Goal: Task Accomplishment & Management: Manage account settings

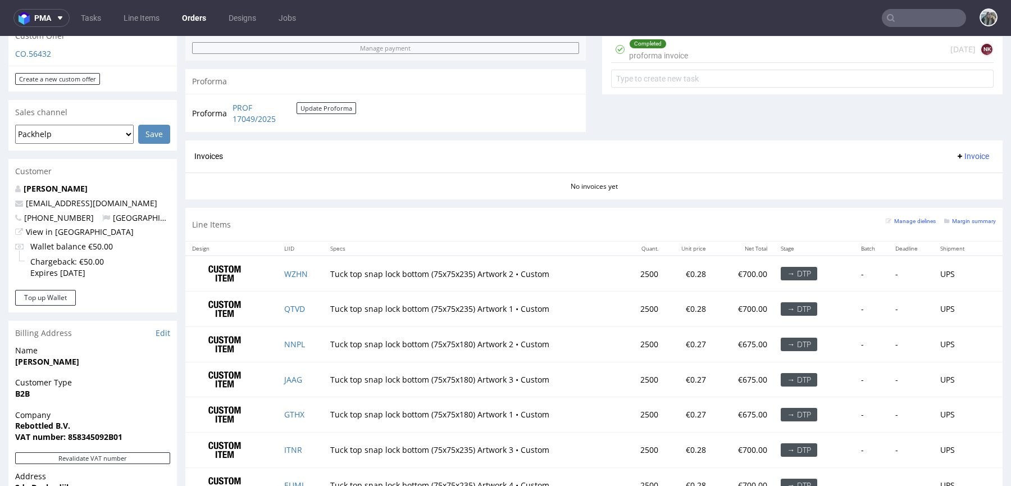
scroll to position [421, 0]
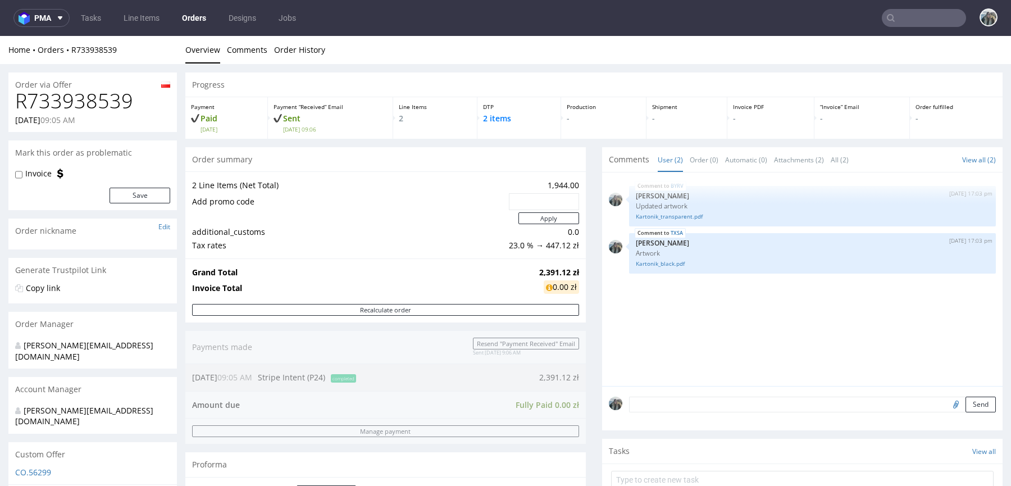
scroll to position [481, 0]
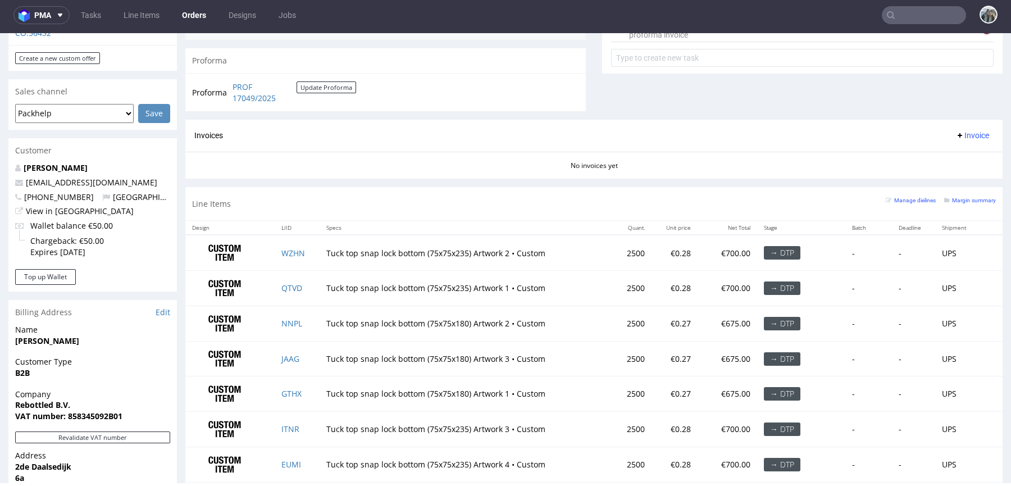
scroll to position [625, 0]
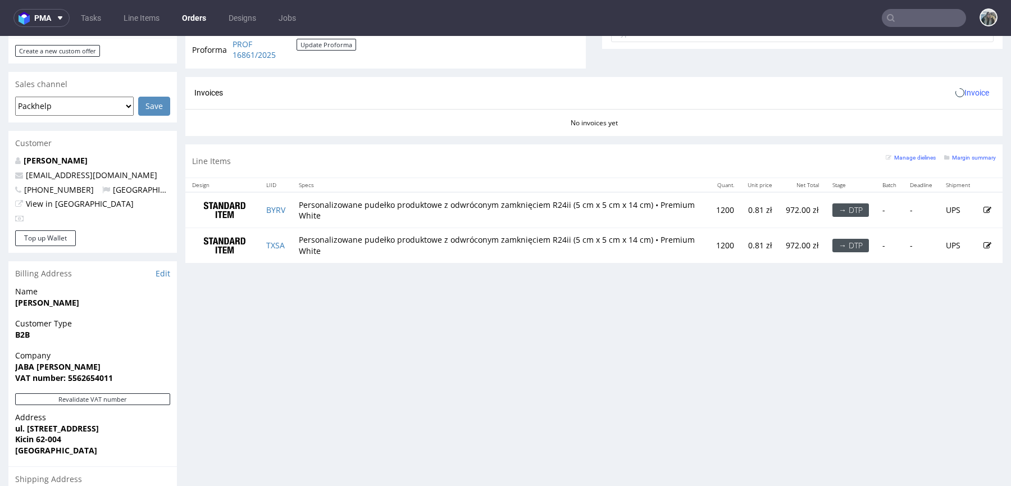
scroll to position [448, 0]
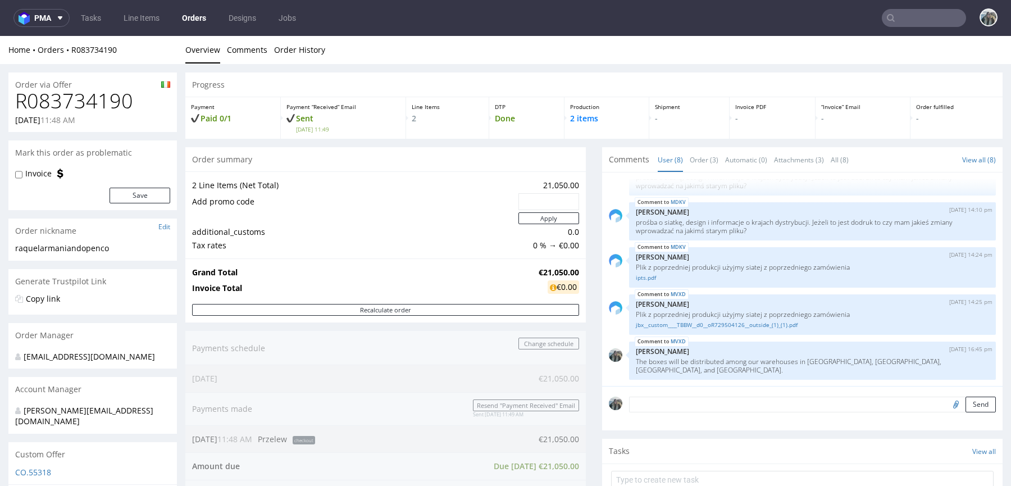
click at [103, 100] on h1 "R083734190" at bounding box center [92, 101] width 155 height 22
copy h1 "R083734190"
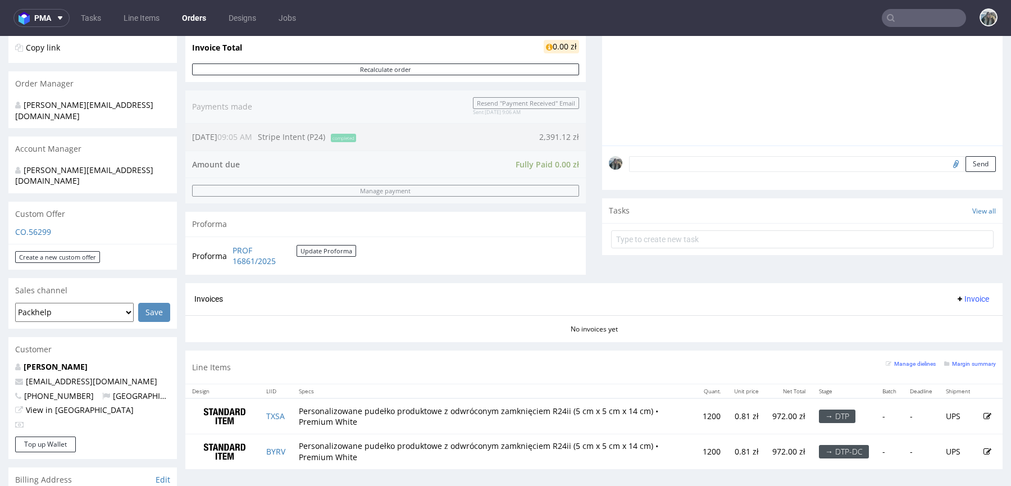
scroll to position [346, 0]
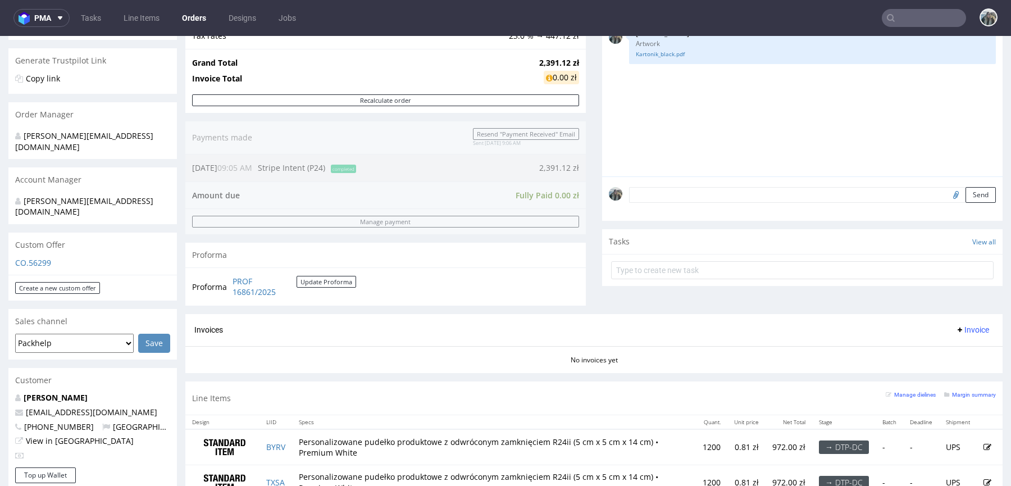
scroll to position [363, 0]
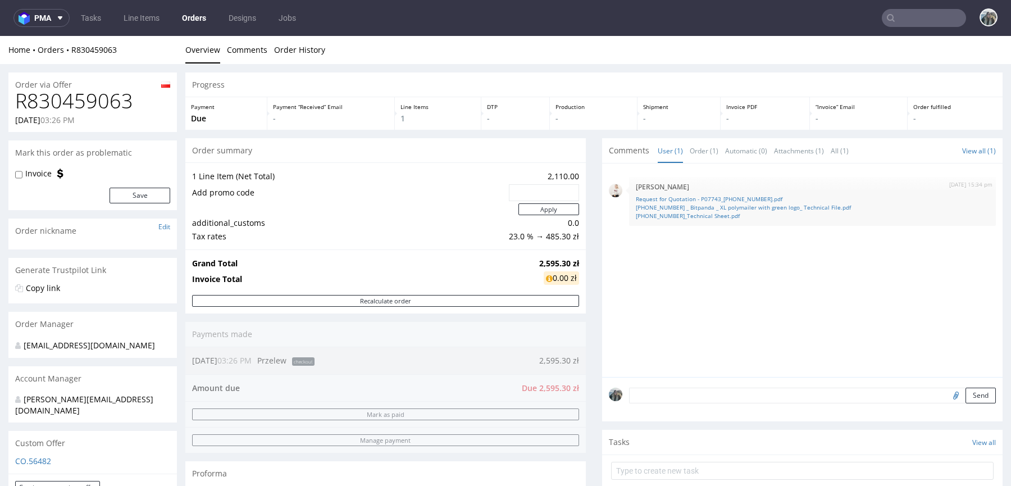
click at [112, 103] on h1 "R830459063" at bounding box center [92, 101] width 155 height 22
copy h1 "R830459063"
click at [707, 198] on link "Request for Quotation - P07743_25-9516-1.pdf" at bounding box center [812, 199] width 353 height 8
click at [707, 206] on link "25-9516-1 _ Bitpanda _ XL polymailer with green logo_ Technical File.pdf" at bounding box center [812, 207] width 353 height 8
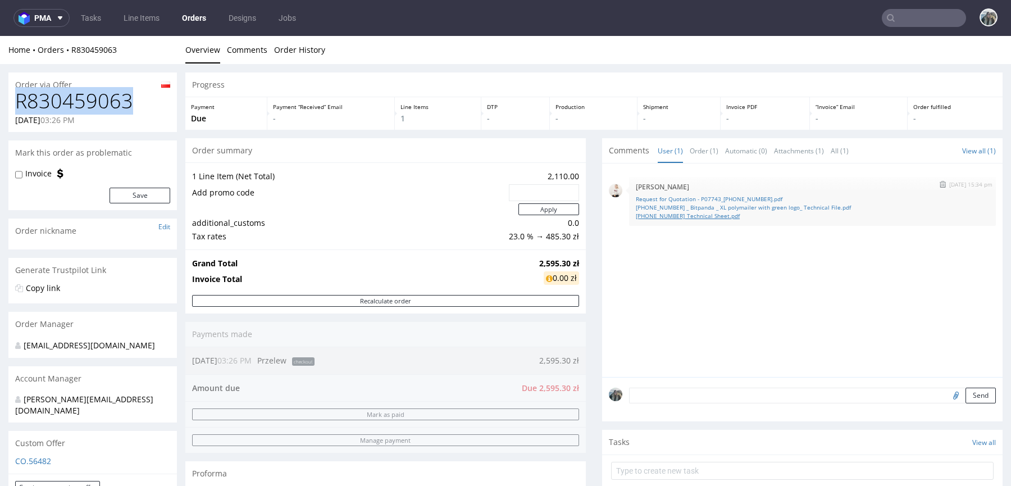
click at [704, 213] on link "25-9516-1_Technical Sheet.pdf" at bounding box center [812, 216] width 353 height 8
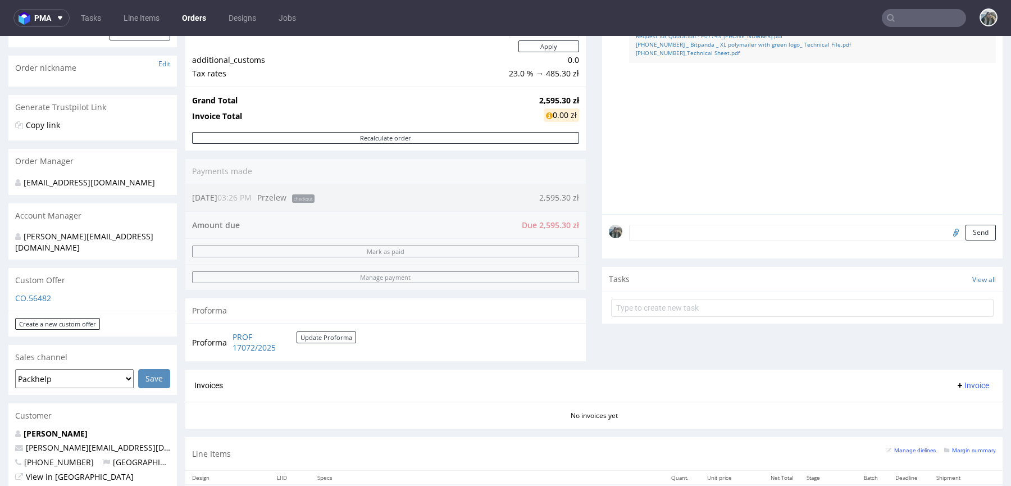
scroll to position [310, 0]
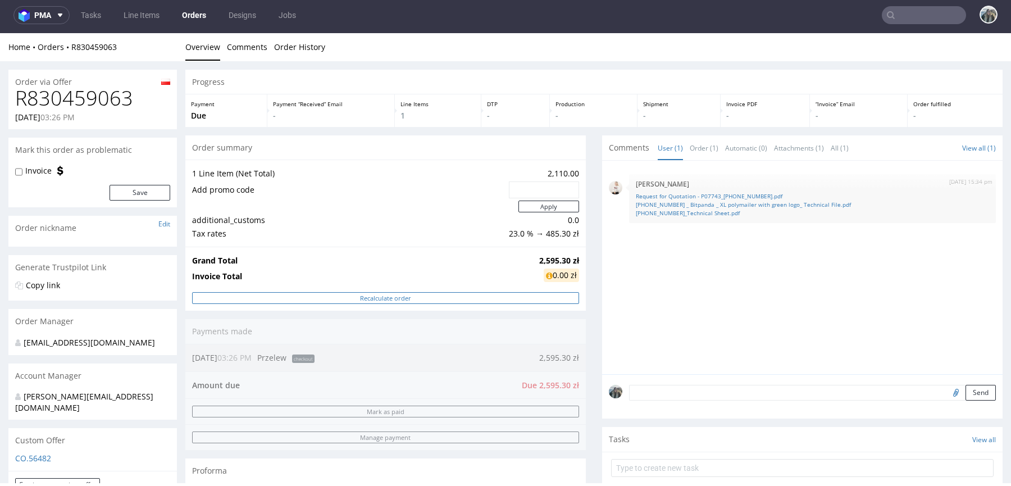
scroll to position [265, 0]
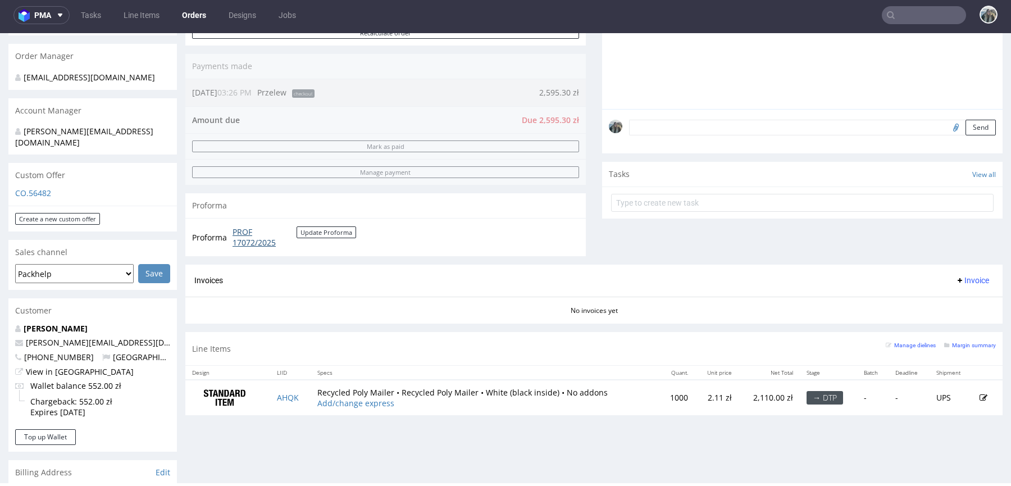
click at [244, 243] on link "PROF 17072/2025" at bounding box center [265, 237] width 64 height 22
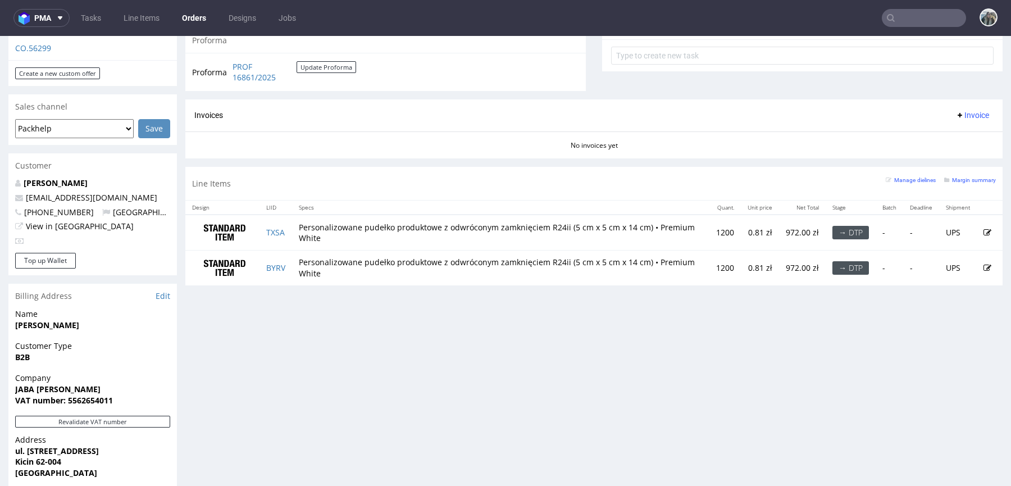
scroll to position [425, 0]
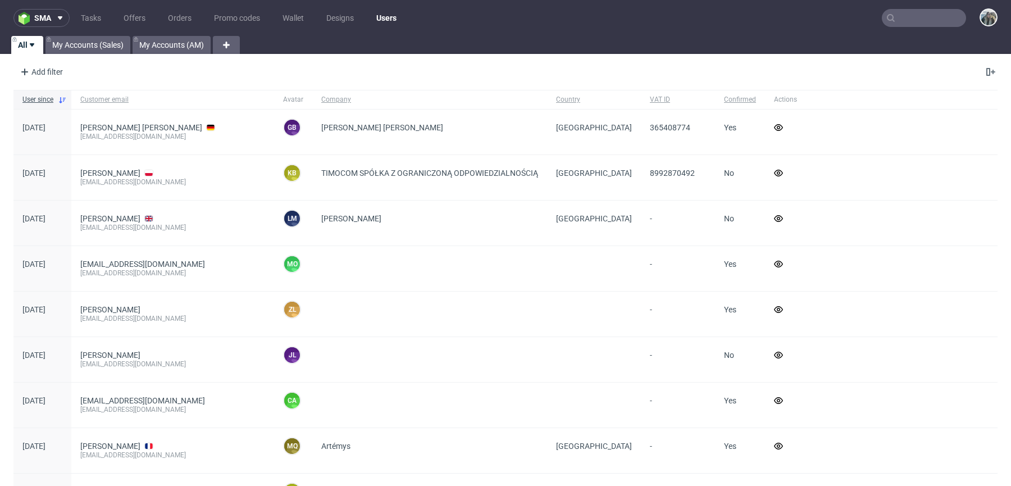
click at [927, 32] on nav "sma Tasks Offers Orders Promo codes Wallet Designs Users" at bounding box center [505, 18] width 1011 height 36
click at [928, 20] on input "text" at bounding box center [924, 18] width 84 height 18
paste input "bearmarket"
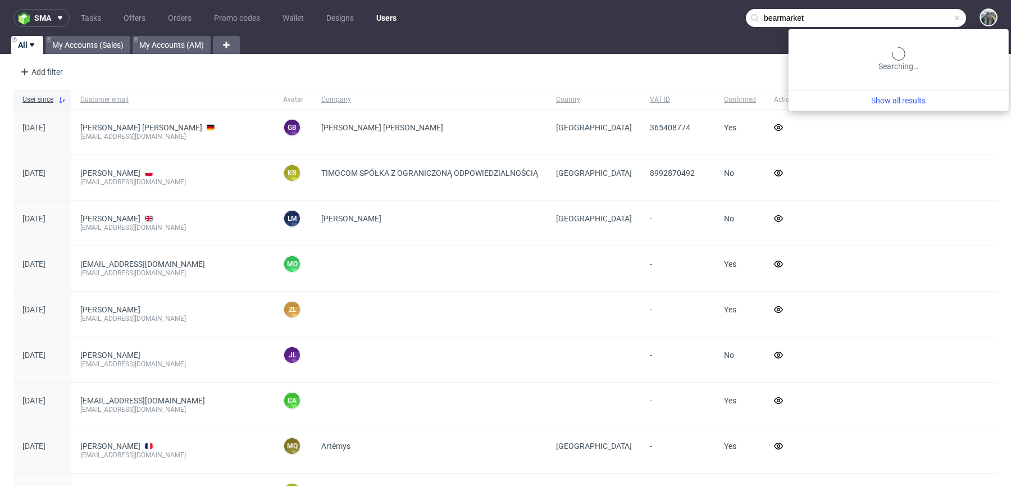
type input "bearmarket"
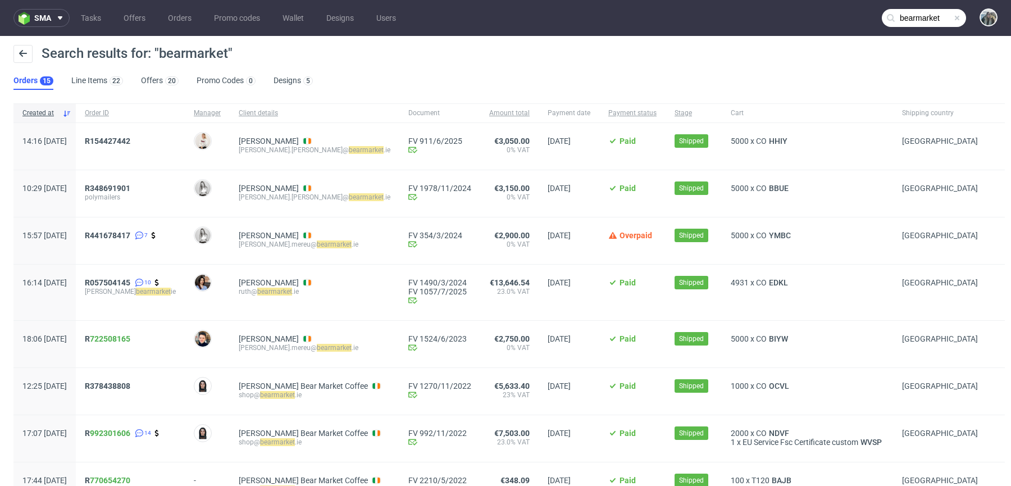
click at [140, 149] on span "R154427442" at bounding box center [130, 146] width 91 height 20
click at [140, 147] on span "R154427442" at bounding box center [130, 146] width 91 height 20
click at [130, 144] on span "R154427442" at bounding box center [107, 140] width 45 height 9
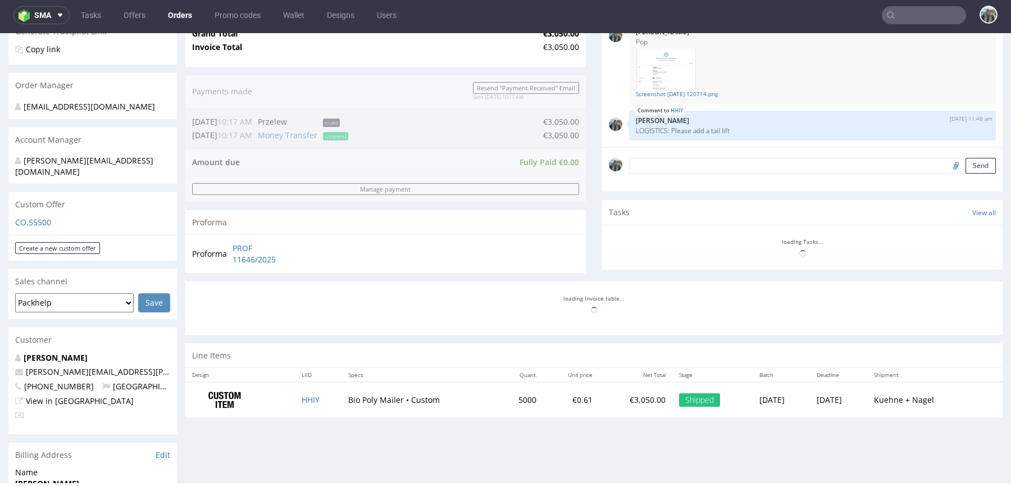
scroll to position [372, 0]
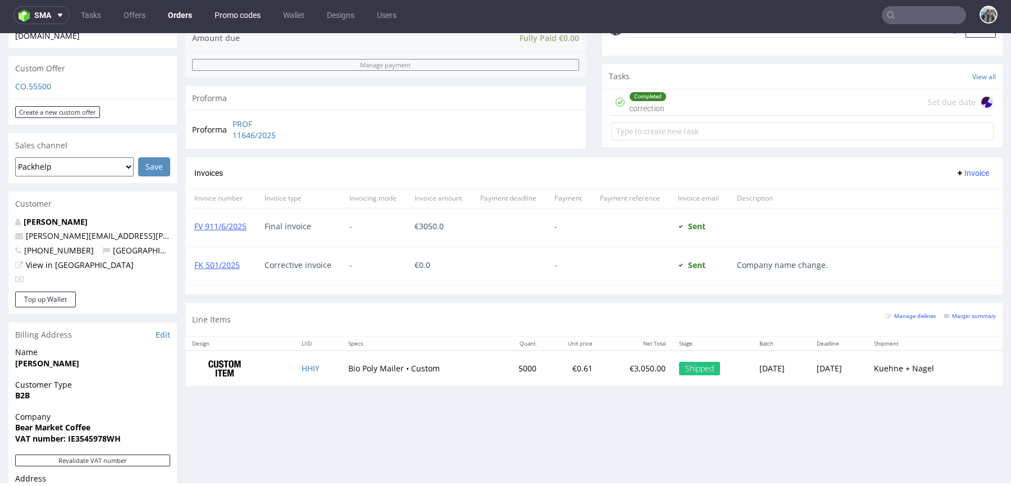
type input "bearmarket"
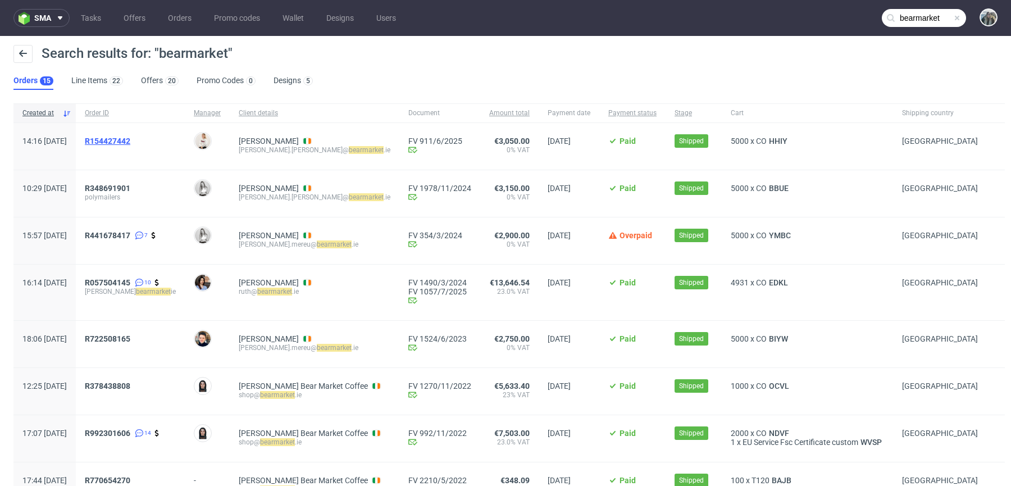
click at [130, 140] on span "R154427442" at bounding box center [107, 140] width 45 height 9
click at [130, 186] on span "R348691901" at bounding box center [107, 188] width 45 height 9
click at [130, 237] on span "R441678417" at bounding box center [107, 235] width 45 height 9
click at [130, 278] on span "R057504145" at bounding box center [107, 282] width 45 height 9
click at [121, 338] on span "R 722508165" at bounding box center [107, 338] width 45 height 9
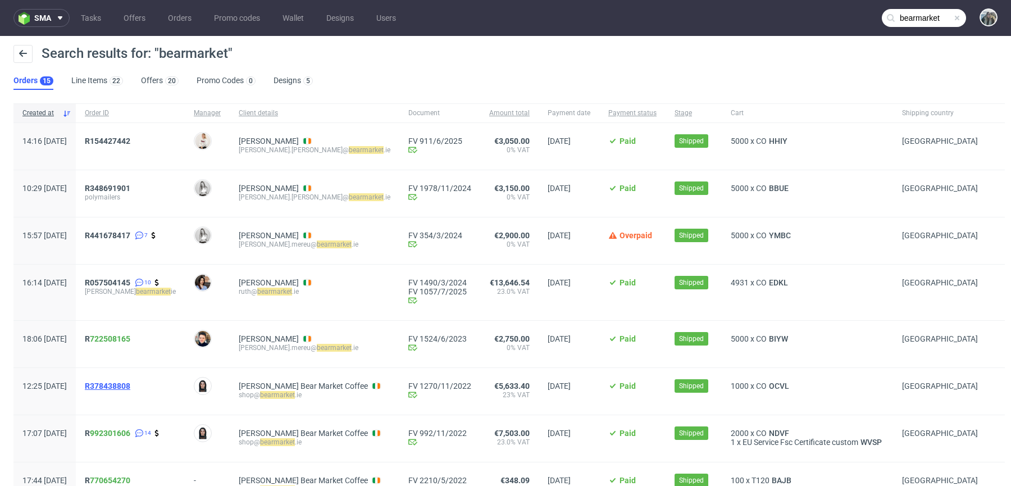
click at [129, 385] on span "R378438808" at bounding box center [107, 385] width 45 height 9
click at [126, 433] on link "992301606" at bounding box center [110, 433] width 40 height 9
click at [120, 340] on span "R 722508165" at bounding box center [107, 338] width 45 height 9
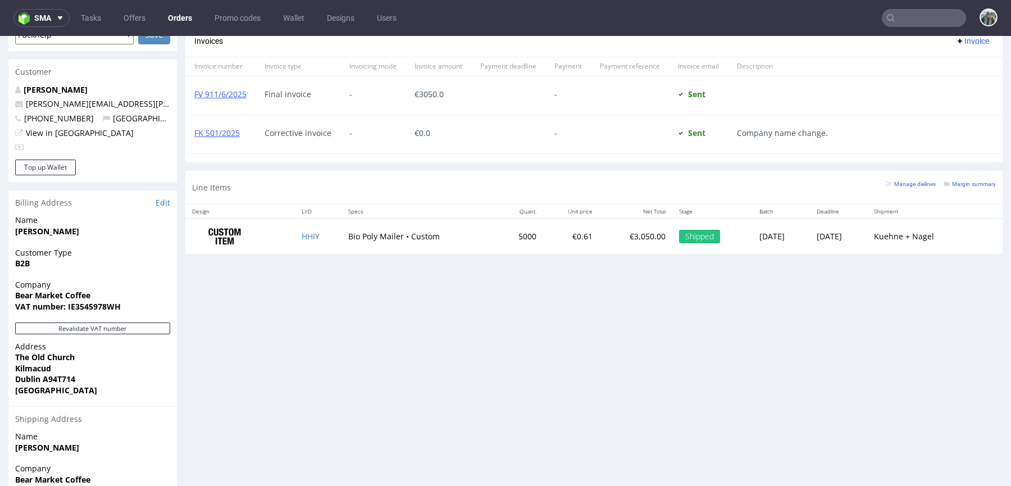
scroll to position [537, 0]
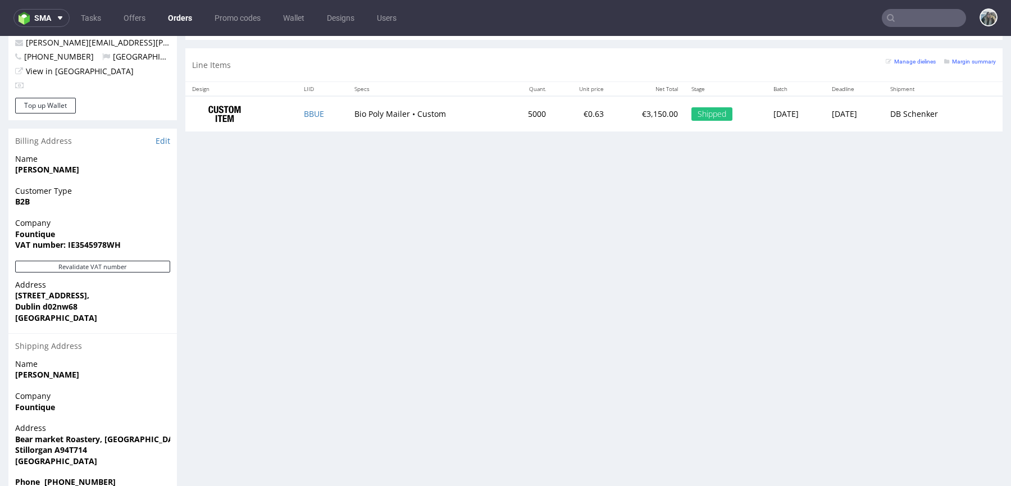
scroll to position [594, 0]
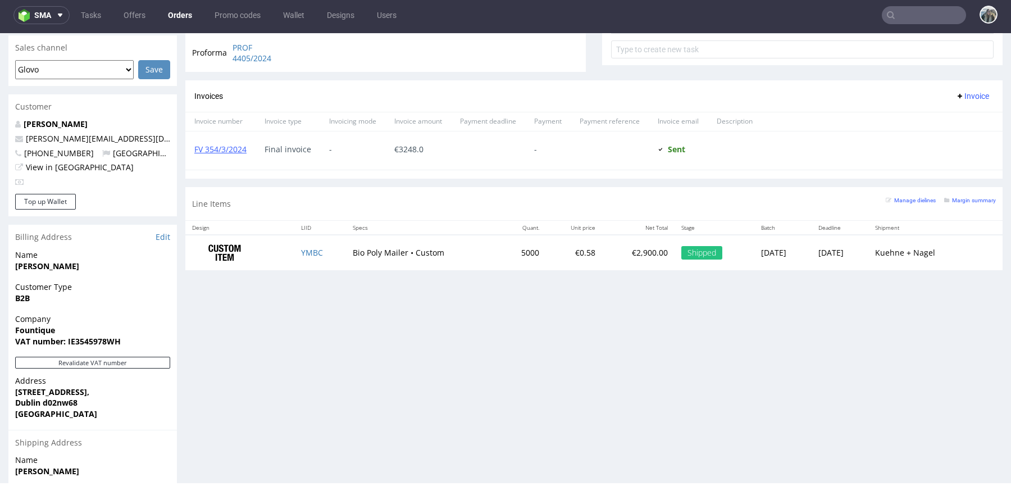
scroll to position [490, 0]
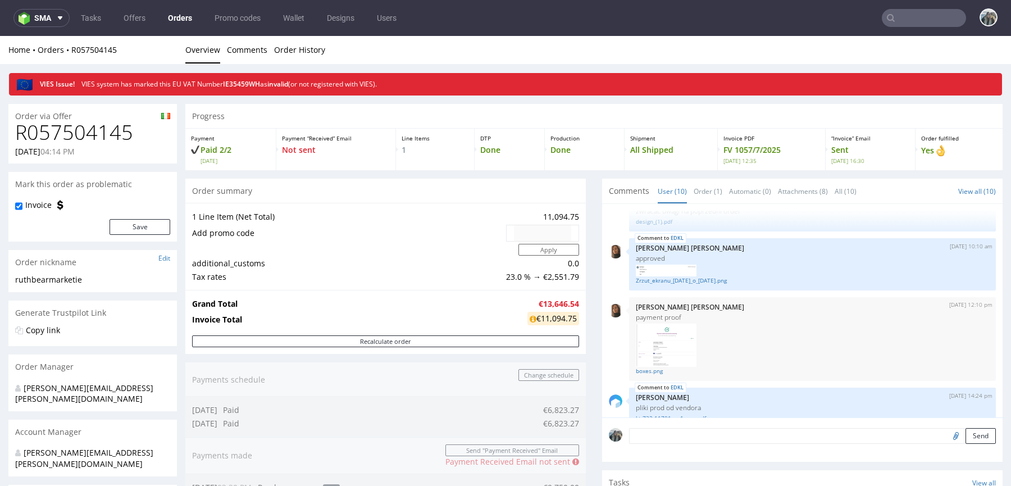
click at [90, 131] on h1 "R057504145" at bounding box center [92, 132] width 155 height 22
copy h1 "R057504145"
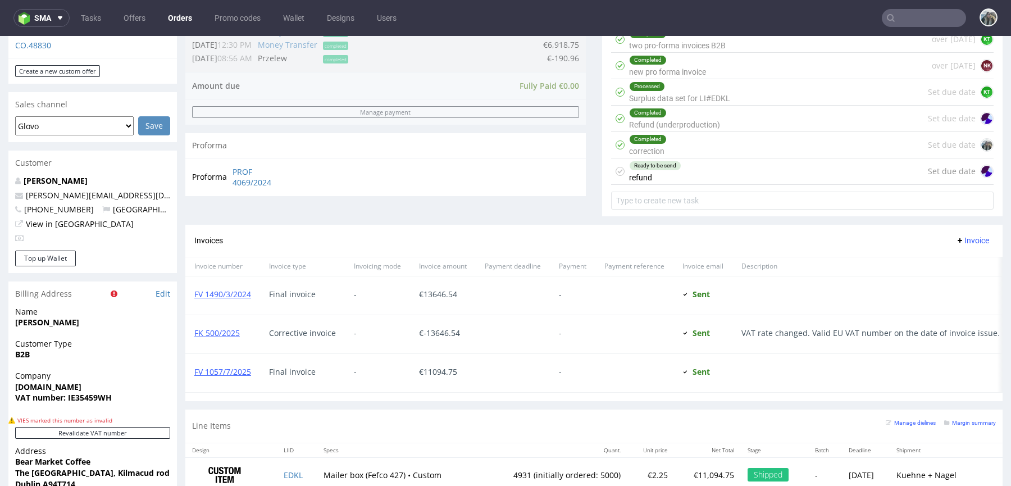
scroll to position [616, 0]
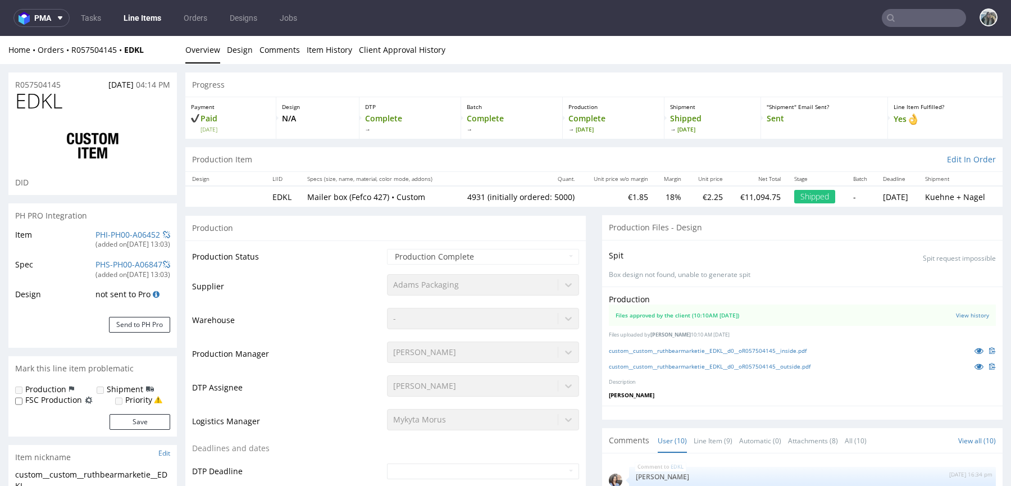
select select "in_progress"
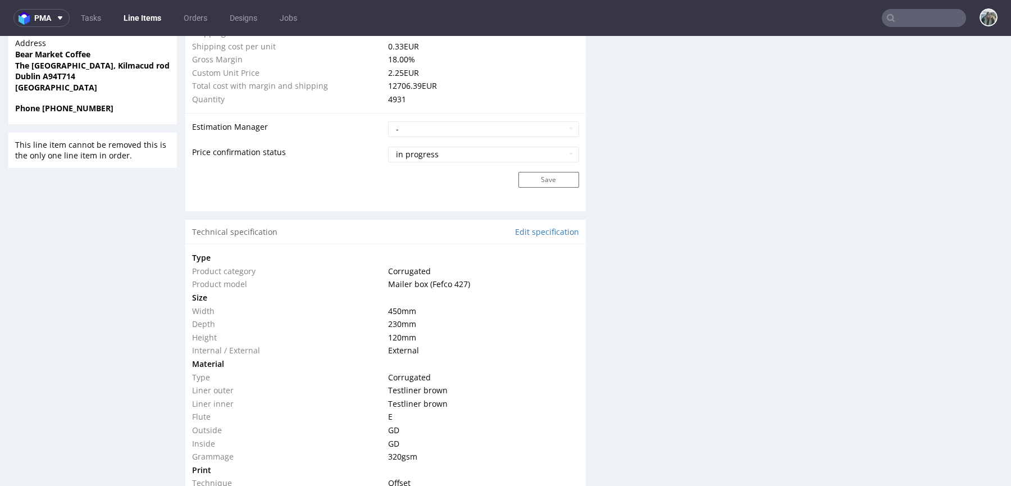
scroll to position [890, 0]
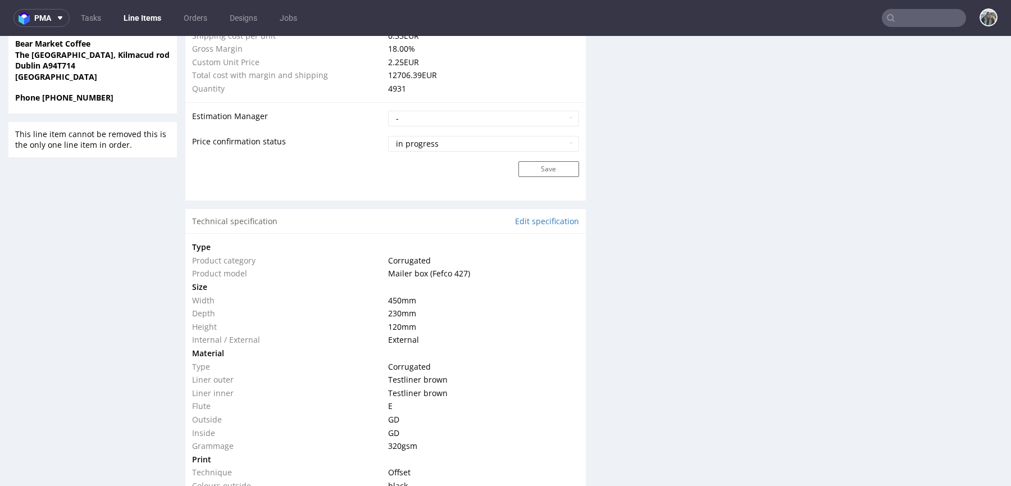
drag, startPoint x: 421, startPoint y: 329, endPoint x: 382, endPoint y: 291, distance: 54.0
click tbody "Type Product category Corrugated Product model Mailer box (Fefco 427) Size Widt…"
copy tbody "Width 450 mm Depth 230 mm Height 120 mm"
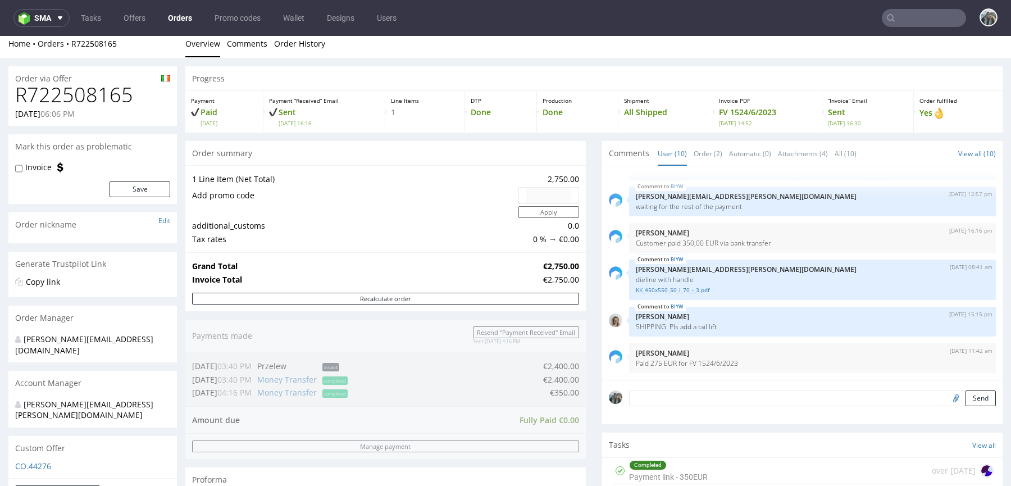
scroll to position [582, 0]
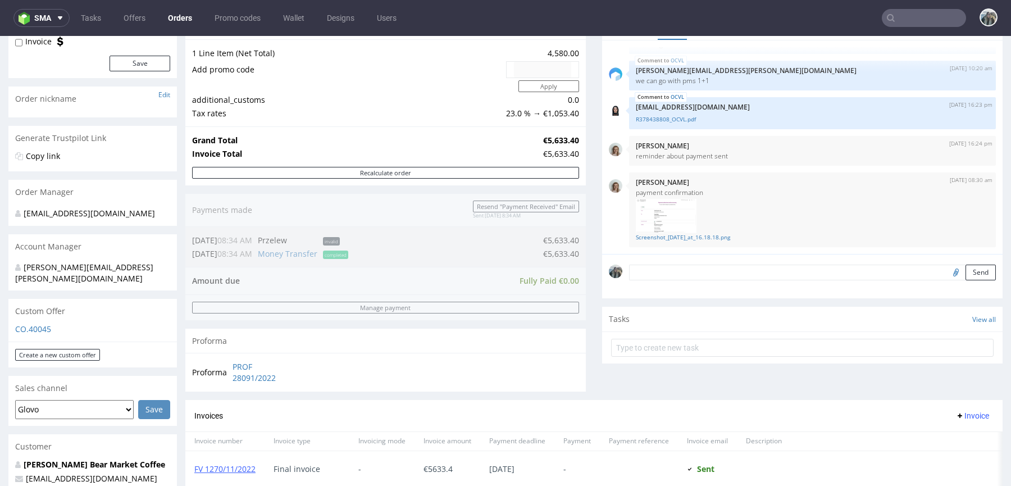
scroll to position [34, 0]
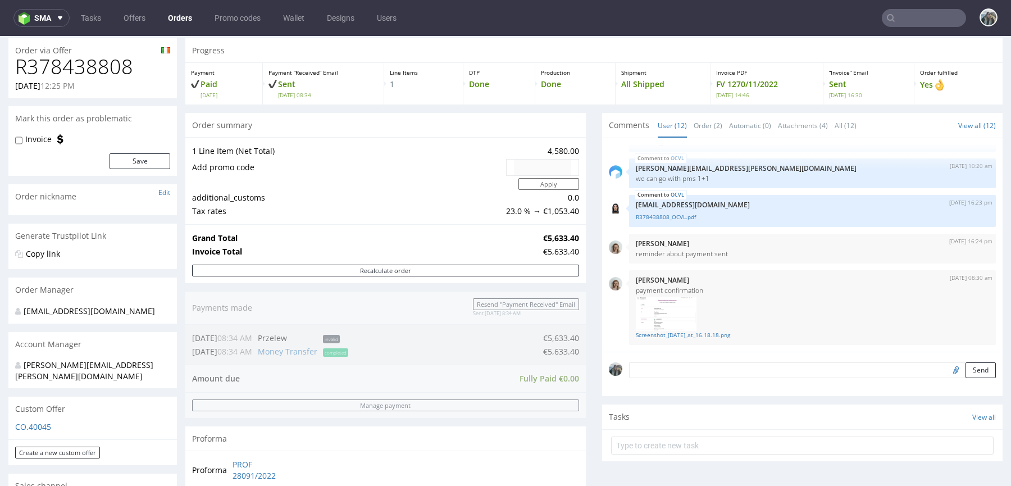
click at [87, 66] on h1 "R378438808" at bounding box center [92, 67] width 155 height 22
copy h1 "R378438808"
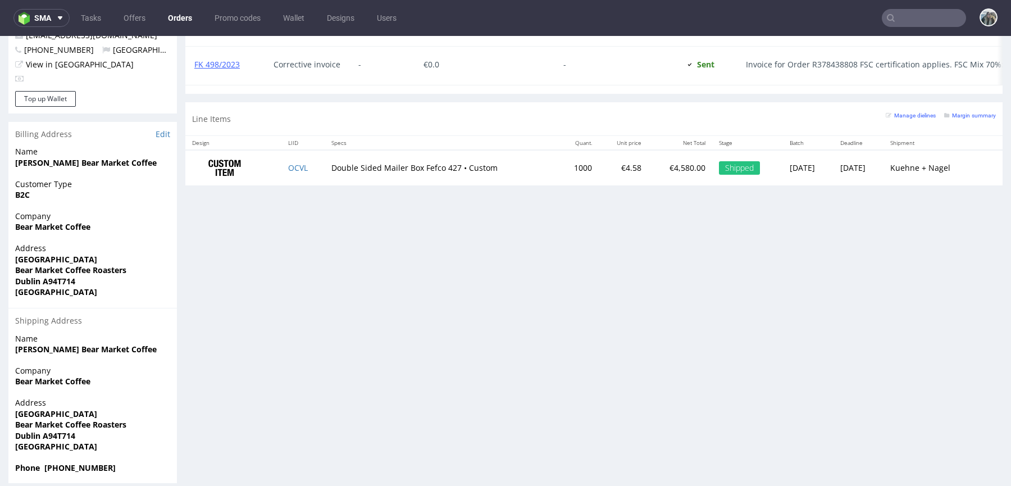
scroll to position [3, 0]
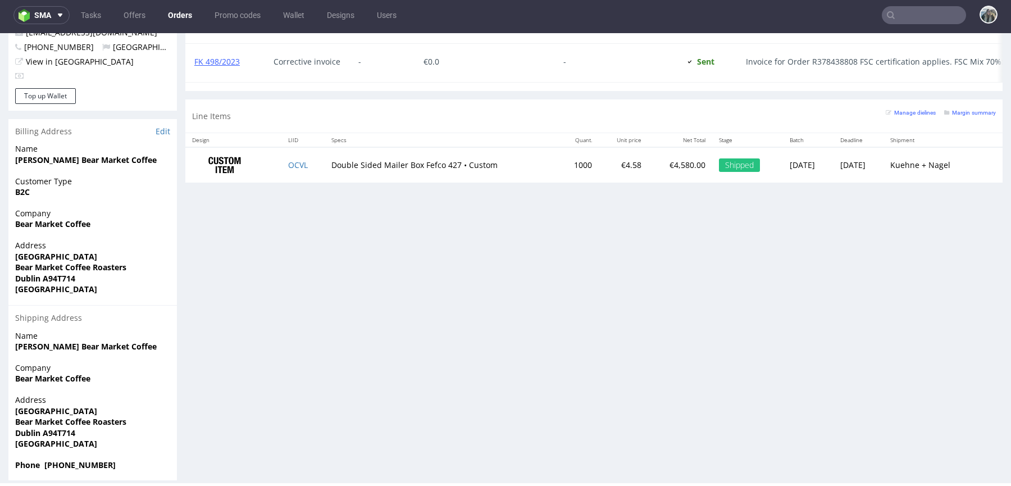
click at [281, 156] on td "OCVL" at bounding box center [302, 164] width 43 height 35
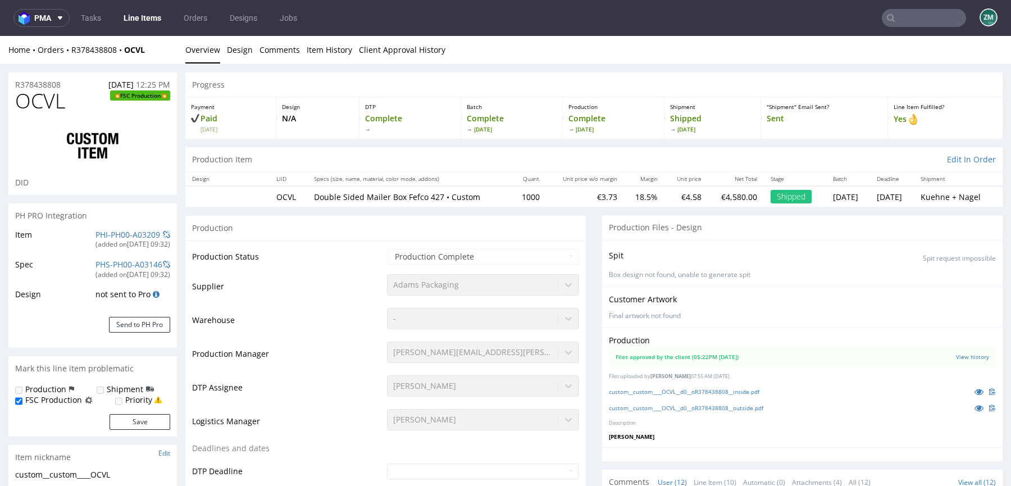
select select "in_progress"
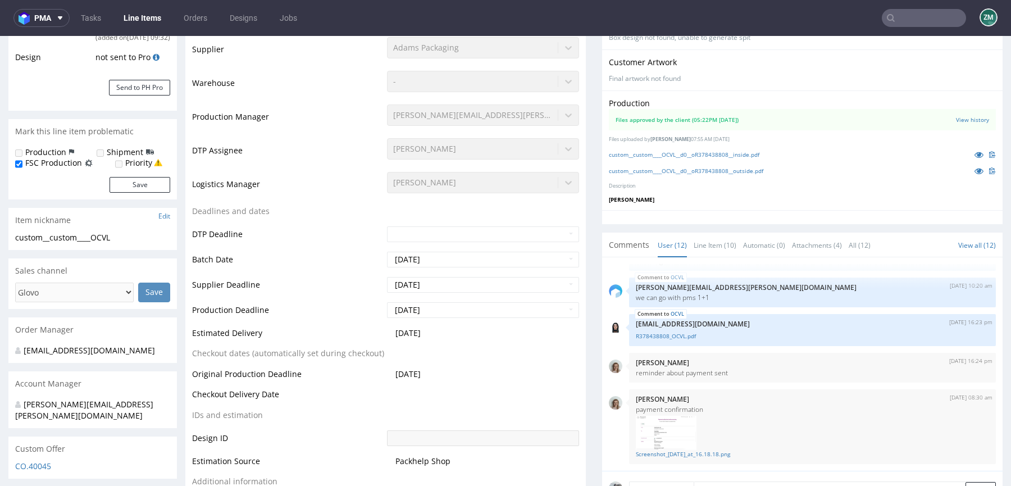
scroll to position [235, 0]
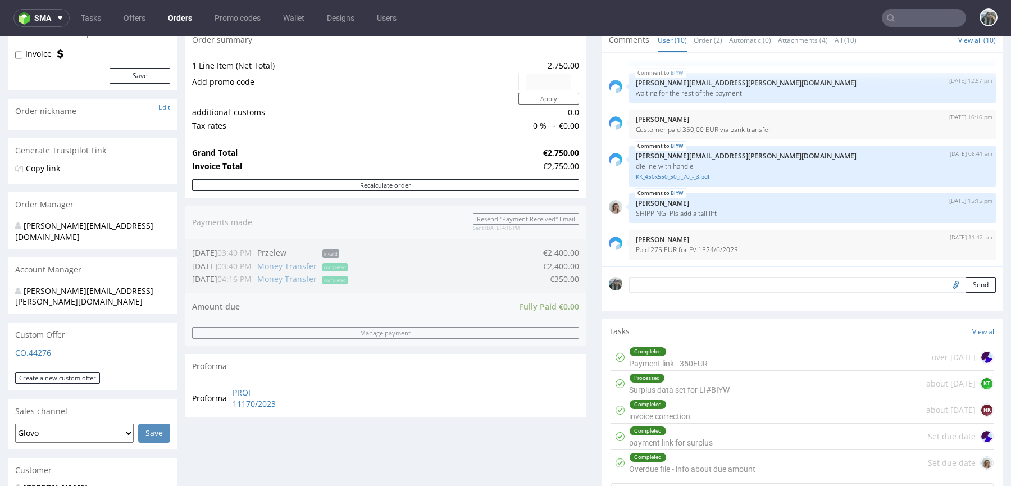
scroll to position [417, 0]
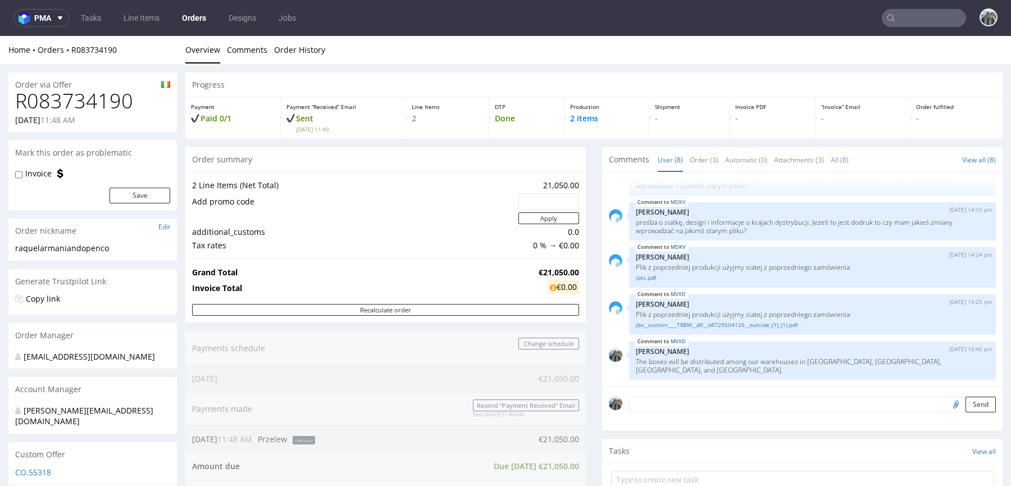
click at [113, 90] on h1 "R083734190" at bounding box center [92, 101] width 155 height 22
click at [115, 94] on h1 "R083734190" at bounding box center [92, 101] width 155 height 22
click at [118, 91] on h1 "R083734190" at bounding box center [92, 101] width 155 height 22
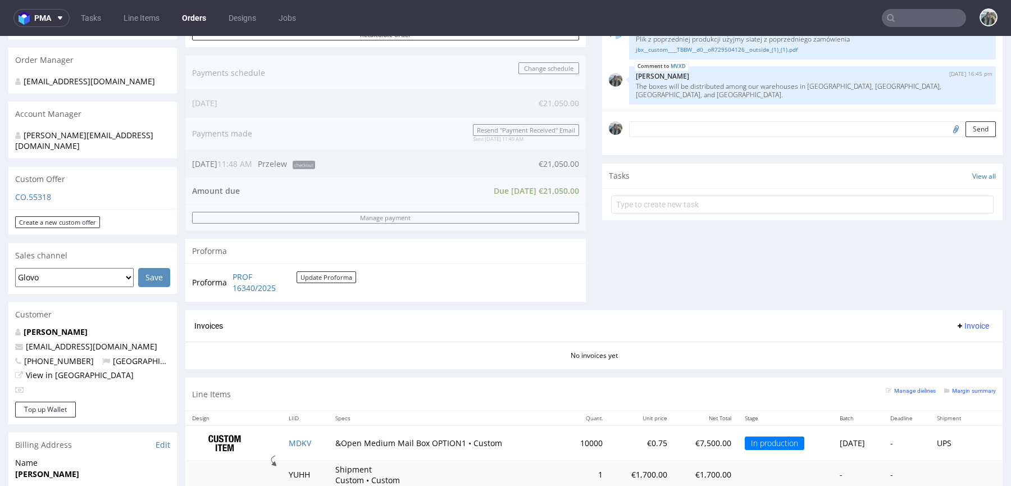
scroll to position [423, 0]
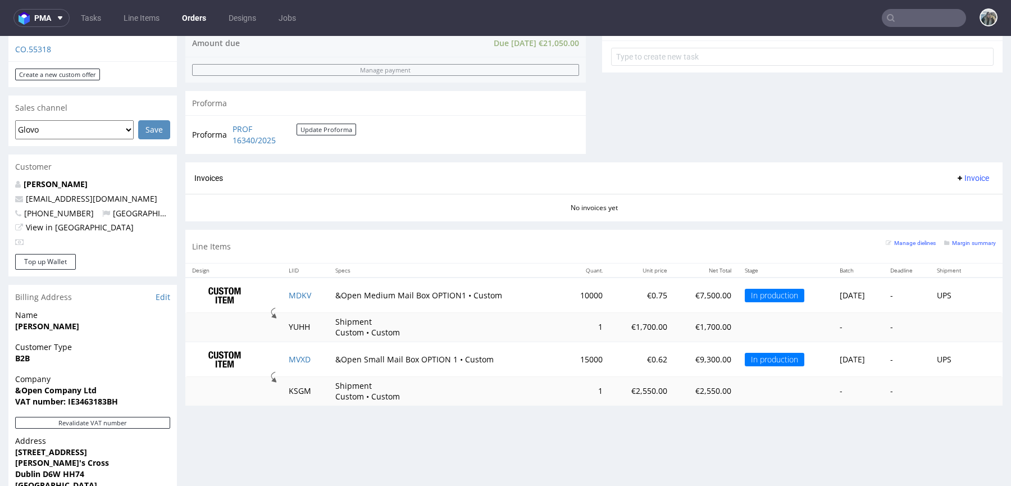
copy h1 "R083734190"
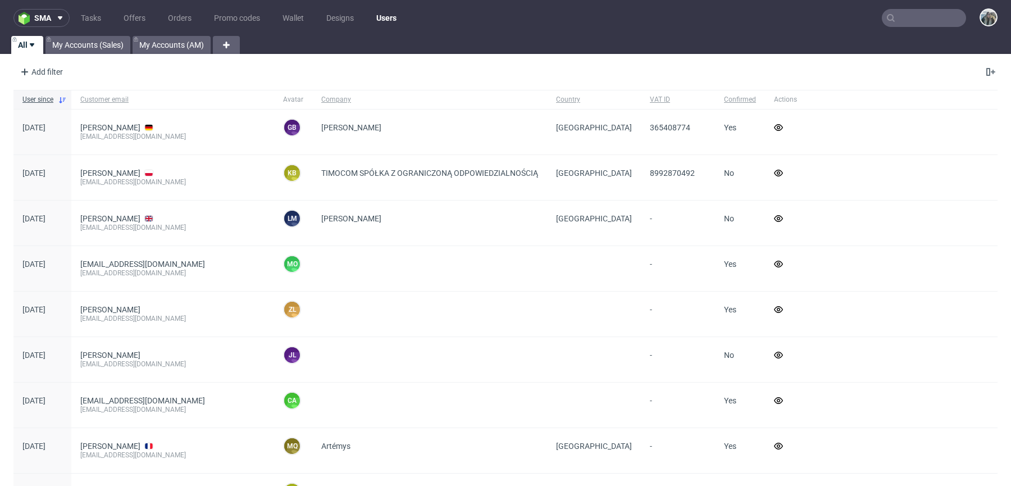
click at [929, 21] on input "text" at bounding box center [924, 18] width 84 height 18
paste input "bearmarket"
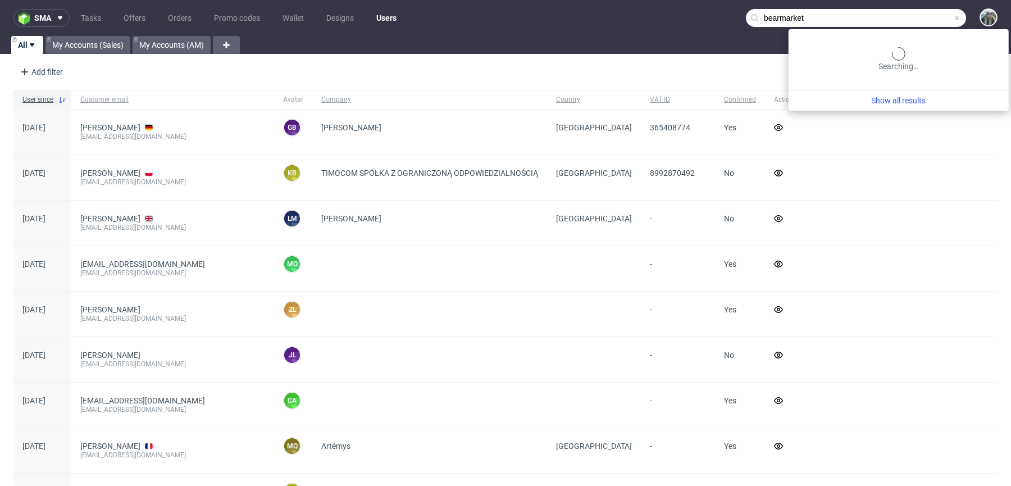
type input "bearmarket"
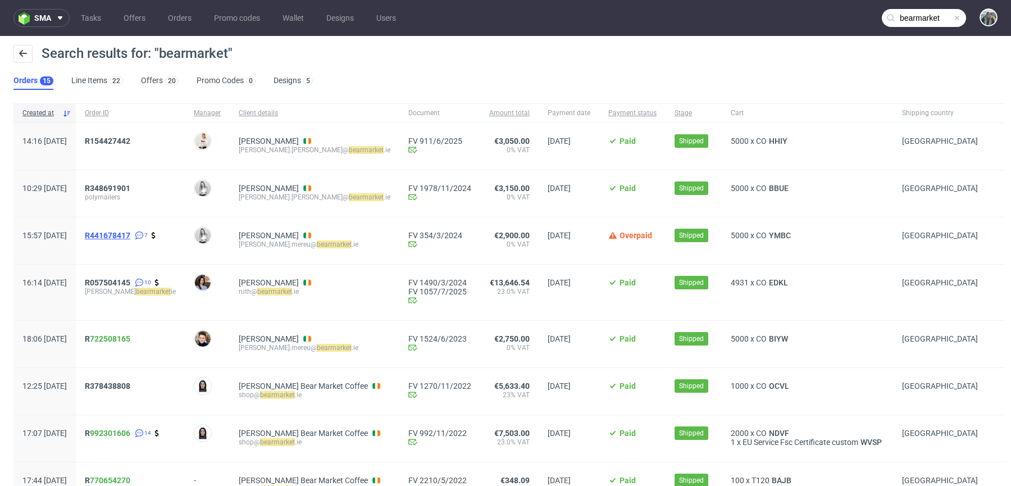
click at [129, 239] on span "R441678417" at bounding box center [107, 235] width 45 height 9
click at [129, 278] on span "R057504145" at bounding box center [107, 282] width 45 height 9
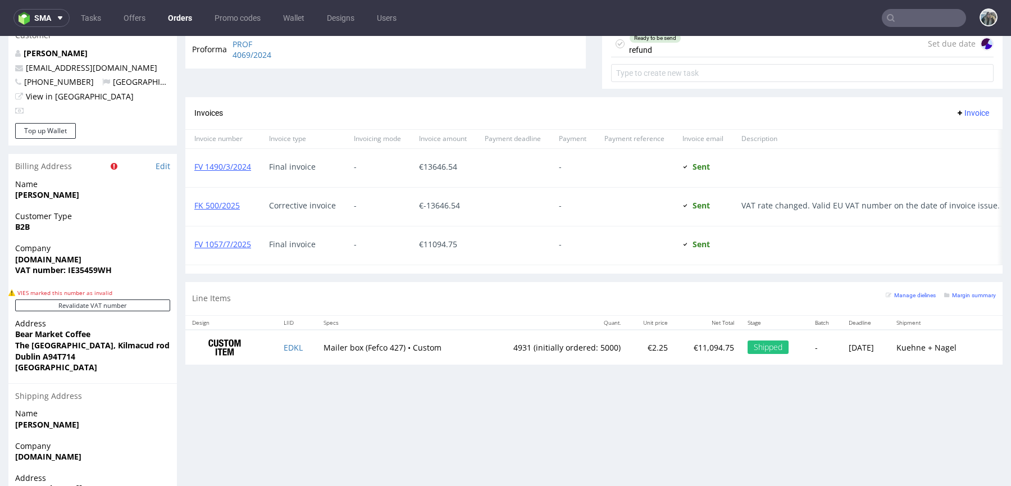
scroll to position [618, 0]
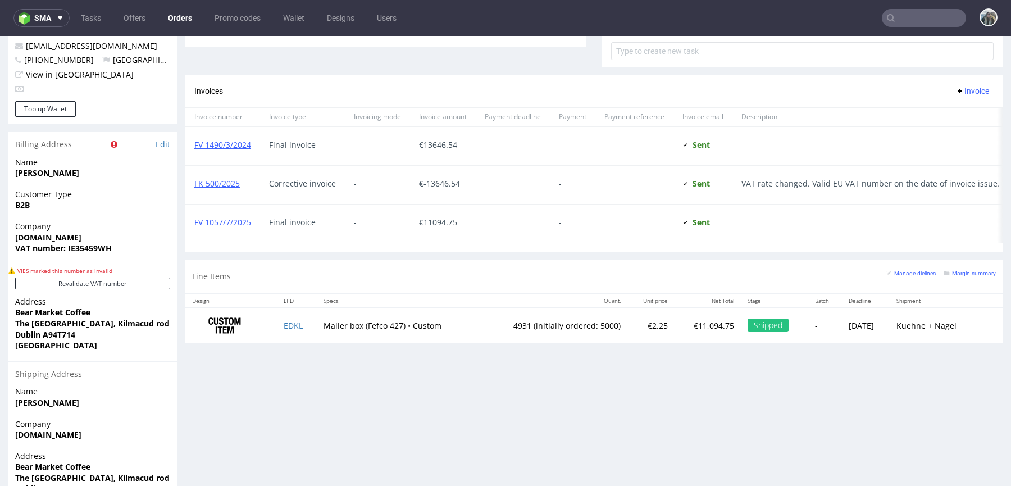
type input "bearmarket"
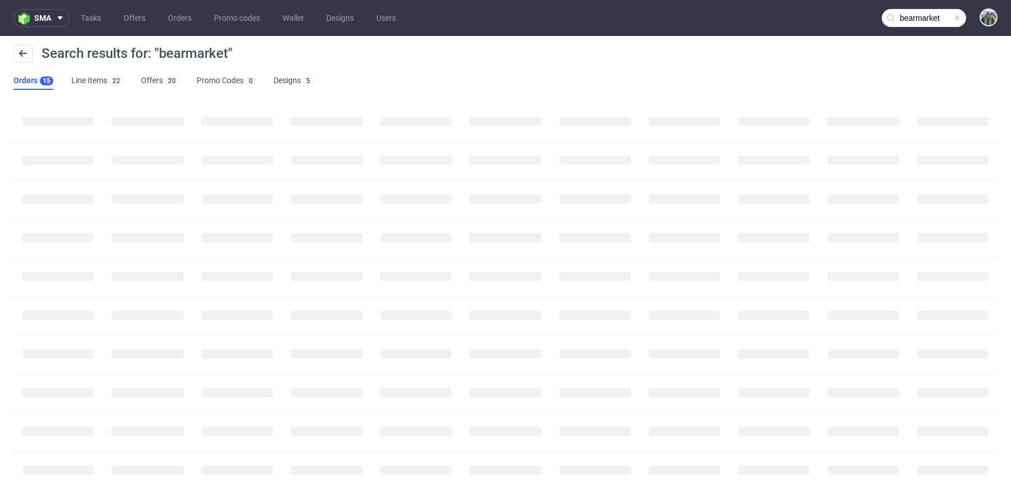
scroll to position [19, 0]
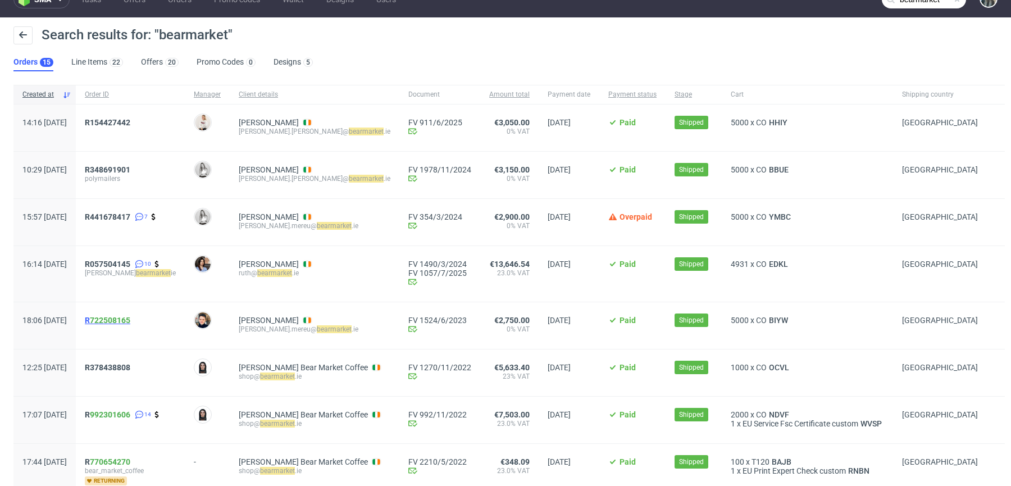
click at [121, 318] on span "R 722508165" at bounding box center [107, 320] width 45 height 9
click at [124, 367] on span "R378438808" at bounding box center [107, 367] width 45 height 9
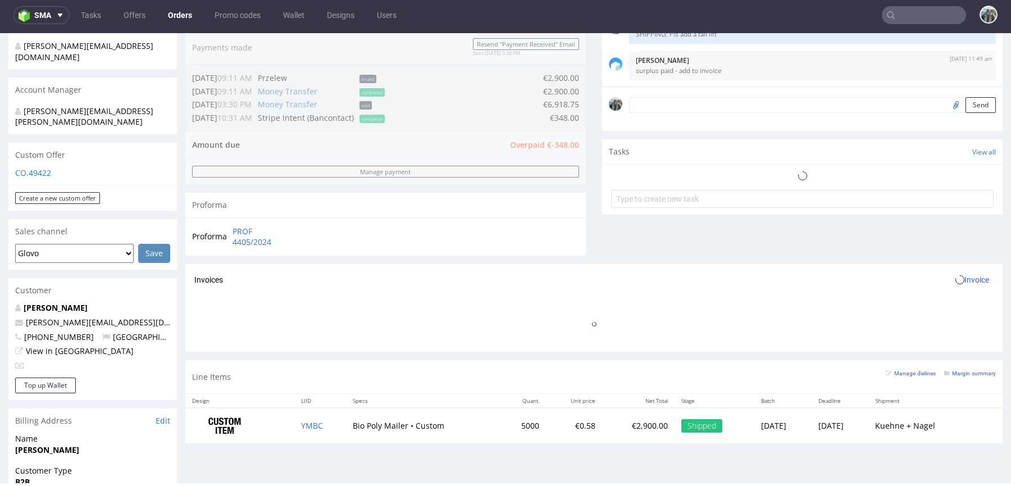
scroll to position [582, 0]
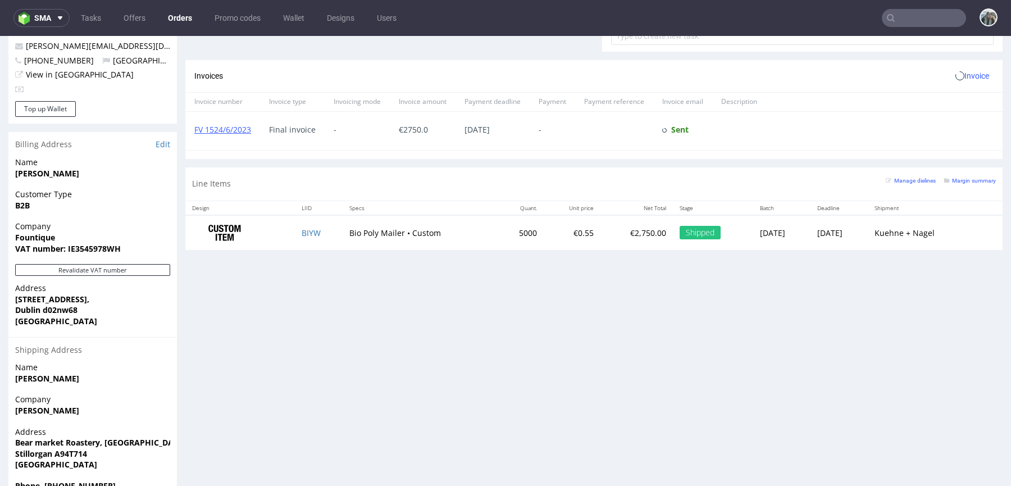
scroll to position [580, 0]
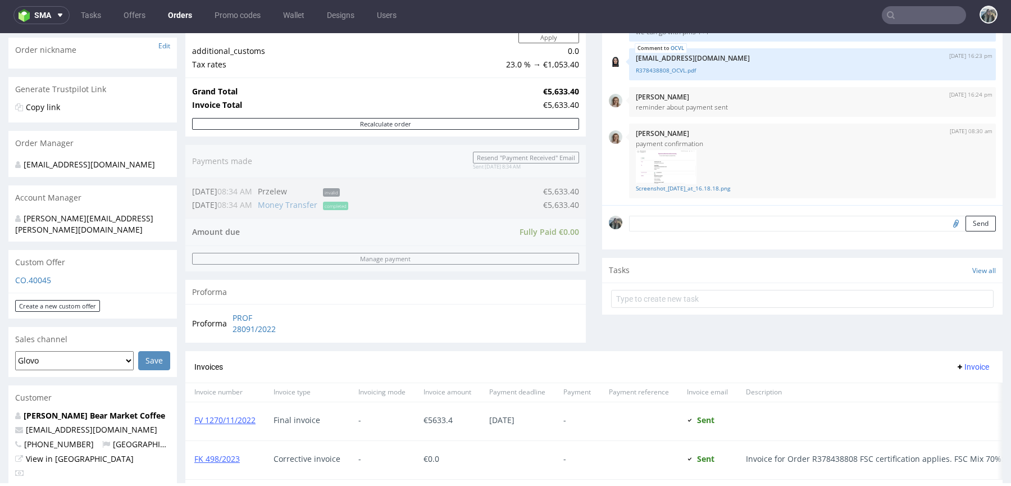
scroll to position [386, 0]
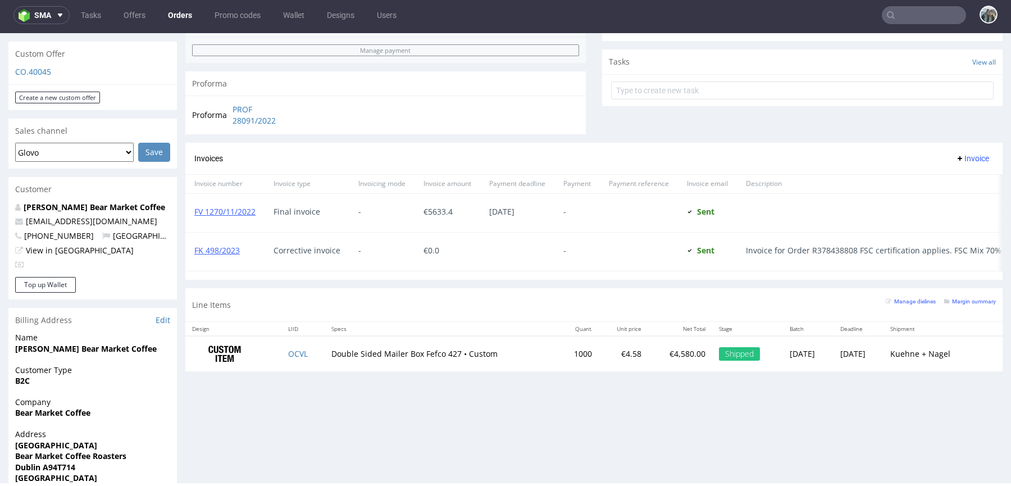
click at [558, 348] on td "1000" at bounding box center [578, 353] width 41 height 35
copy td "1000"
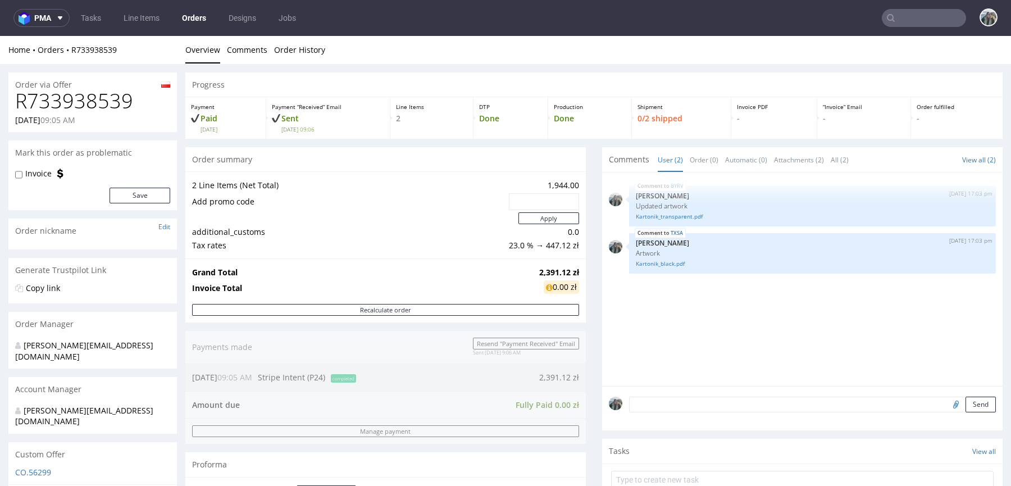
click at [88, 94] on h1 "R733938539" at bounding box center [92, 101] width 155 height 22
drag, startPoint x: 88, startPoint y: 94, endPoint x: 122, endPoint y: 63, distance: 46.1
click at [88, 94] on h1 "R733938539" at bounding box center [92, 101] width 155 height 22
copy h1 "R733938539"
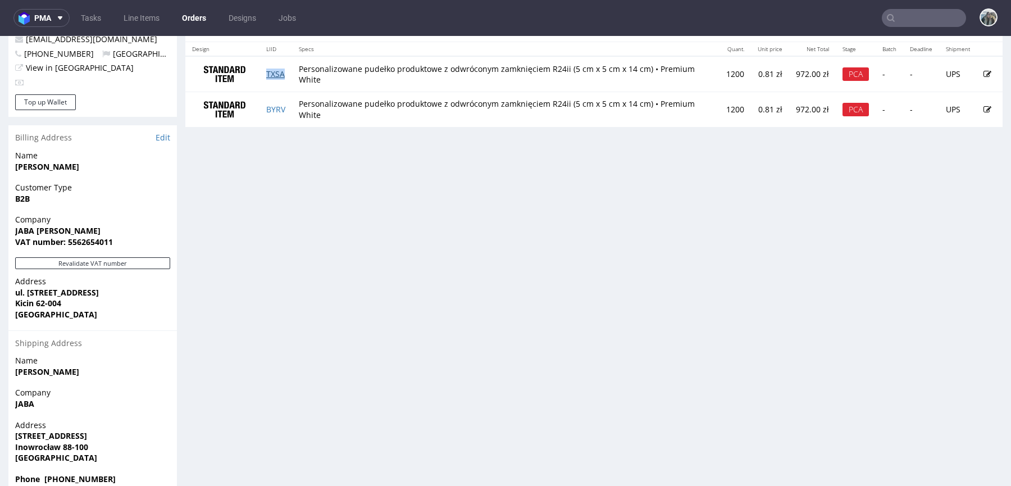
click at [275, 71] on link "TXSA" at bounding box center [275, 74] width 19 height 11
click at [274, 108] on link "BYRV" at bounding box center [275, 109] width 19 height 11
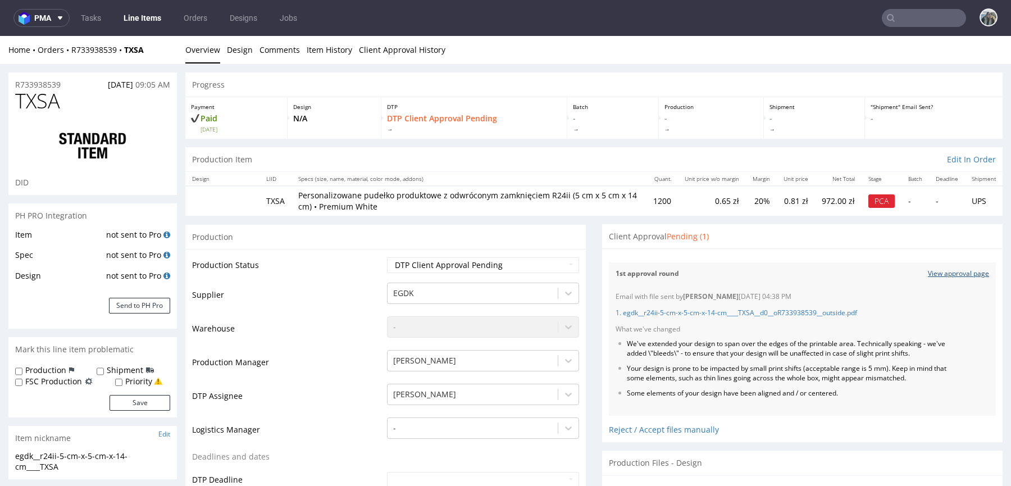
click at [937, 270] on link "View approval page" at bounding box center [958, 274] width 61 height 10
click at [931, 272] on link "View approval page" at bounding box center [958, 274] width 61 height 10
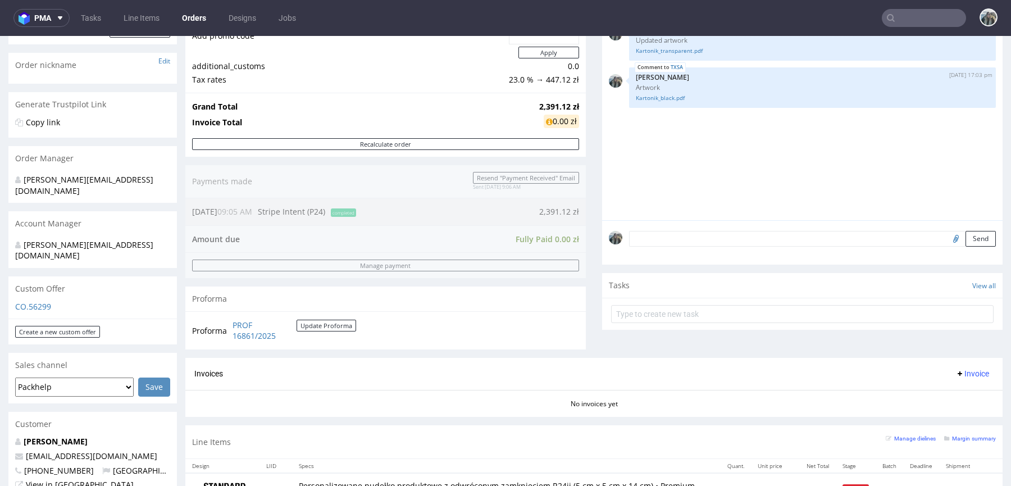
scroll to position [513, 0]
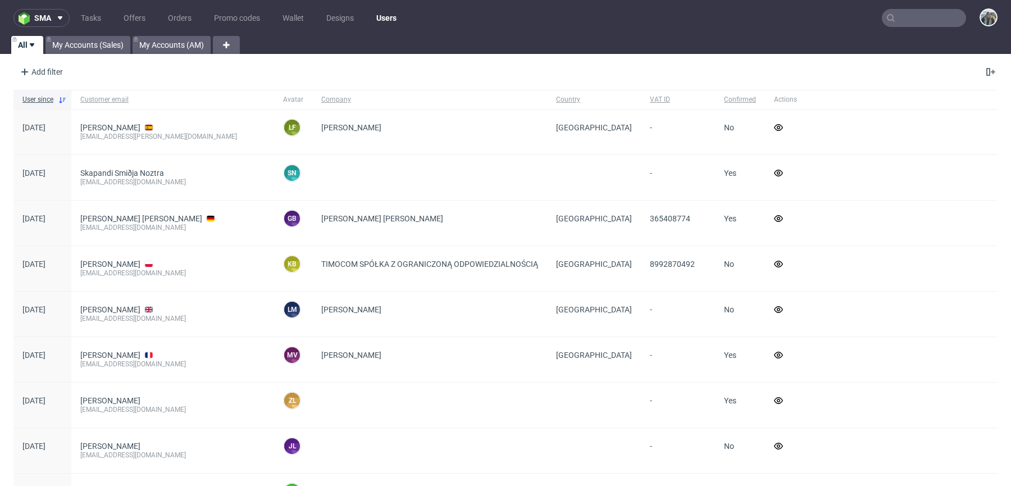
click at [915, 19] on input "text" at bounding box center [924, 18] width 84 height 18
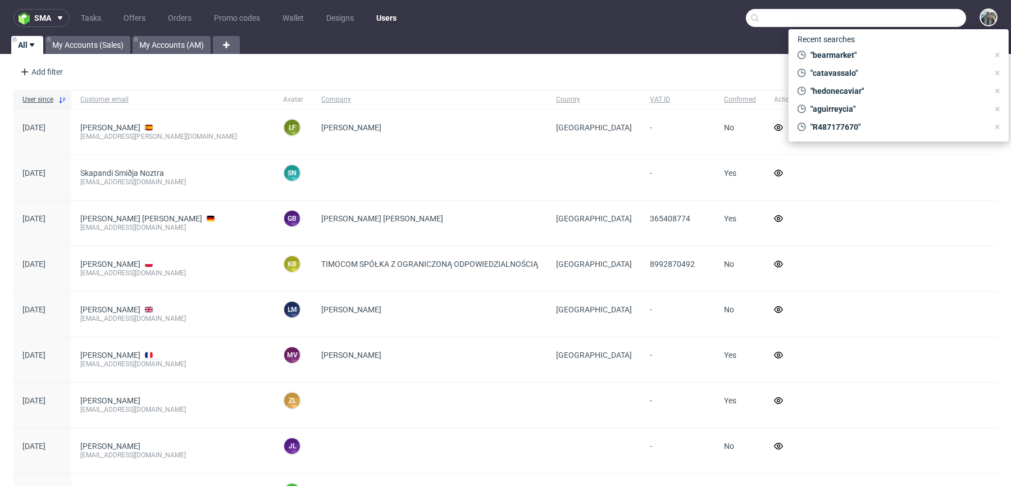
paste input "ostrowskixkamil"
type input "ostrowskixkamil"
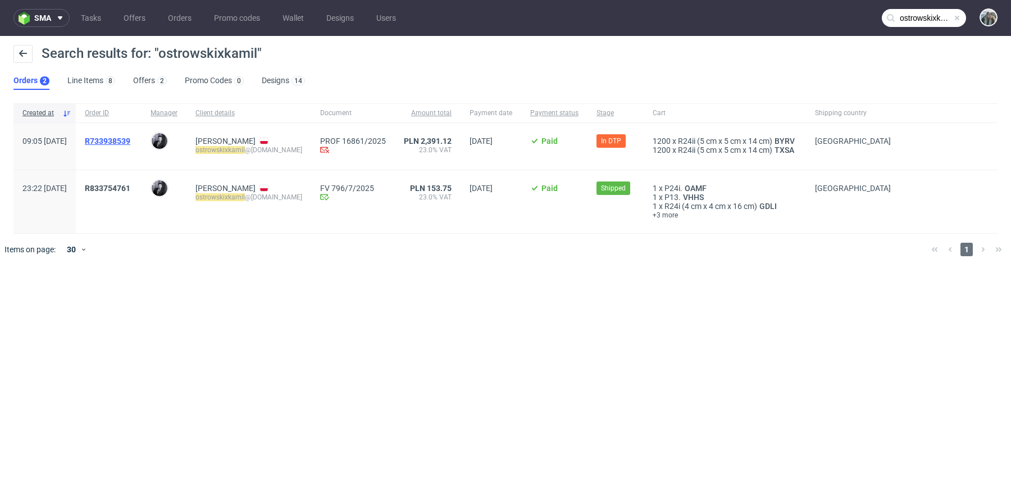
click at [130, 137] on span "R733938539" at bounding box center [107, 140] width 45 height 9
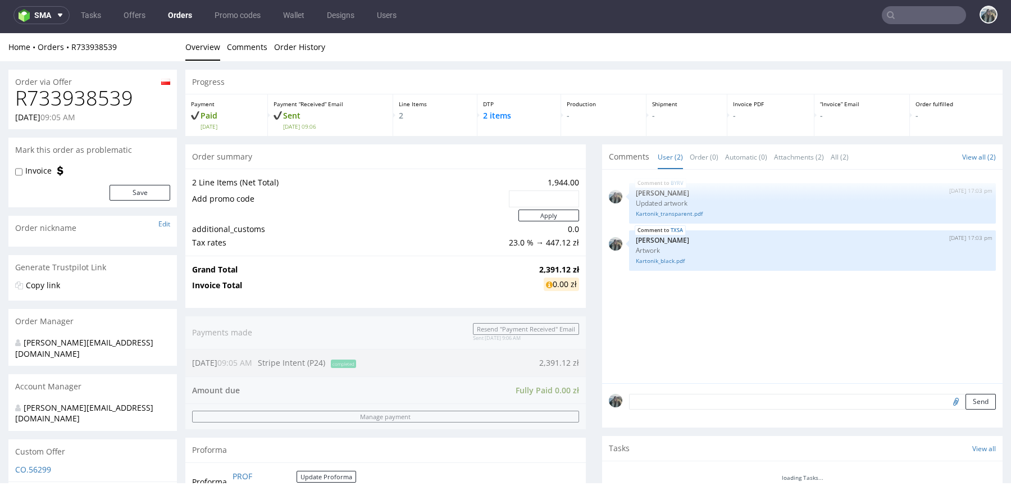
scroll to position [582, 0]
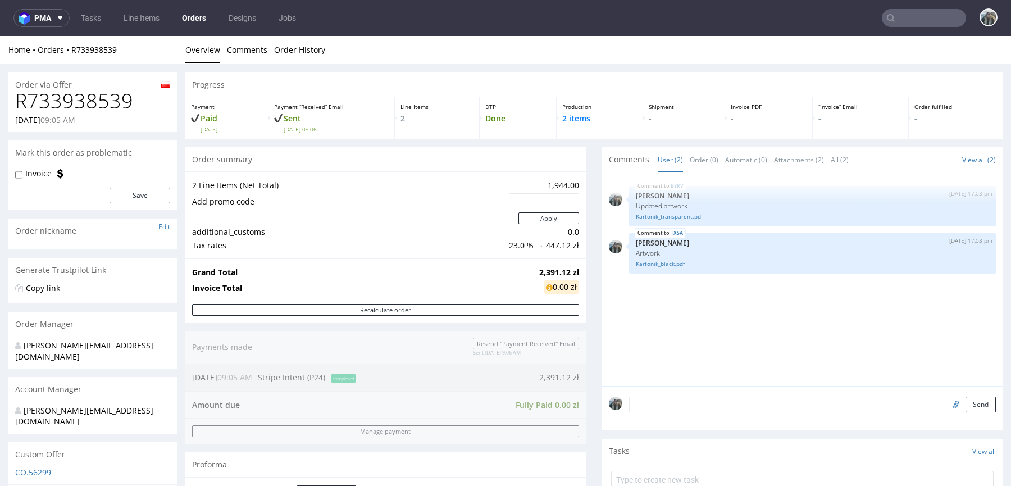
click at [67, 107] on h1 "R733938539" at bounding box center [92, 101] width 155 height 22
click at [67, 108] on h1 "R733938539" at bounding box center [92, 101] width 155 height 22
copy h1 "R733938539"
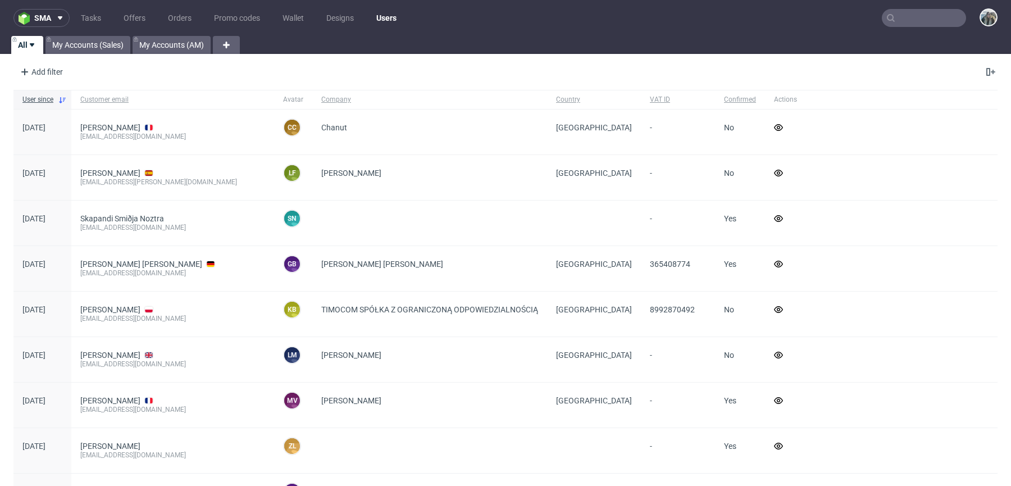
click at [919, 17] on input "text" at bounding box center [924, 18] width 84 height 18
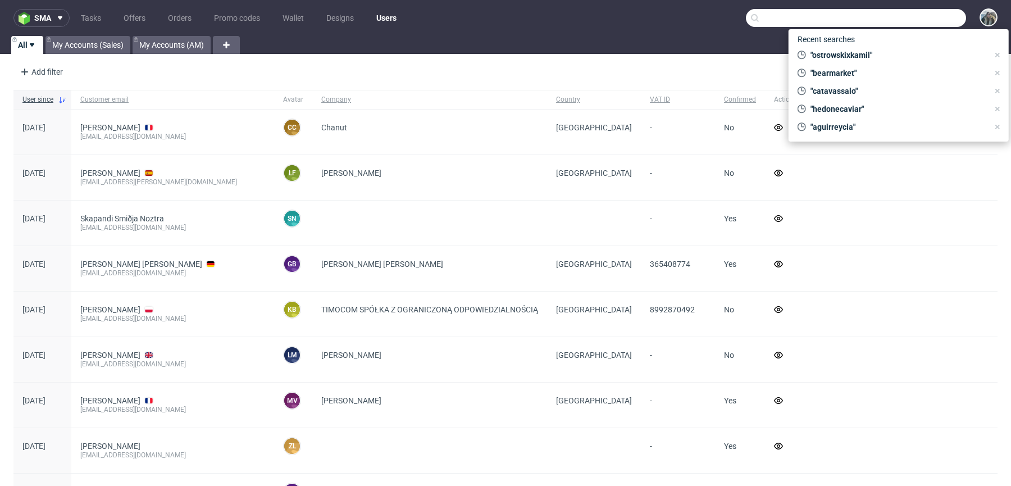
paste input "[PERSON_NAME][EMAIL_ADDRESS][DOMAIN_NAME]"
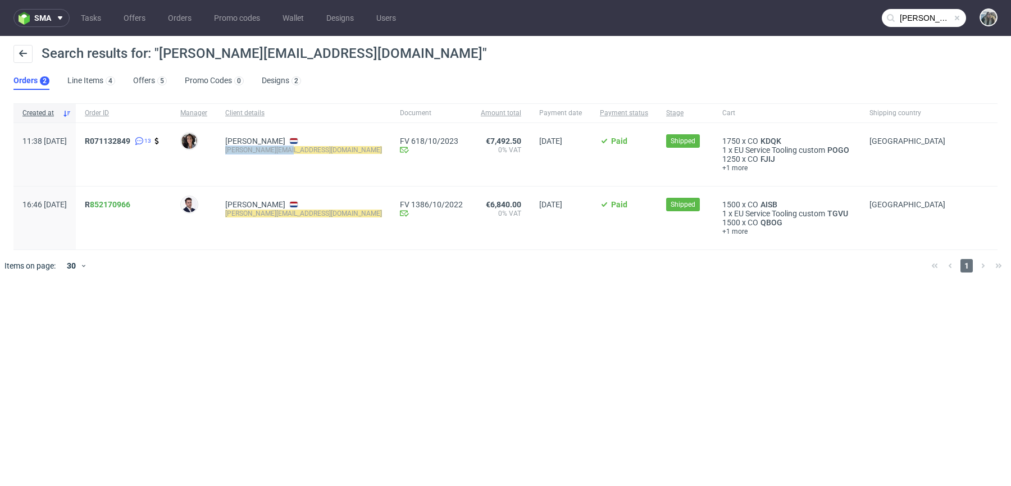
drag, startPoint x: 264, startPoint y: 160, endPoint x: 257, endPoint y: 151, distance: 11.6
click at [257, 151] on div "Mike Goedhart mike@cityinabox.nl" at bounding box center [303, 154] width 175 height 63
copy mark "mike@cityinabox.nl"
click at [913, 15] on input "mike@cityinabox.nl" at bounding box center [924, 18] width 84 height 18
paste input "bearmarket"
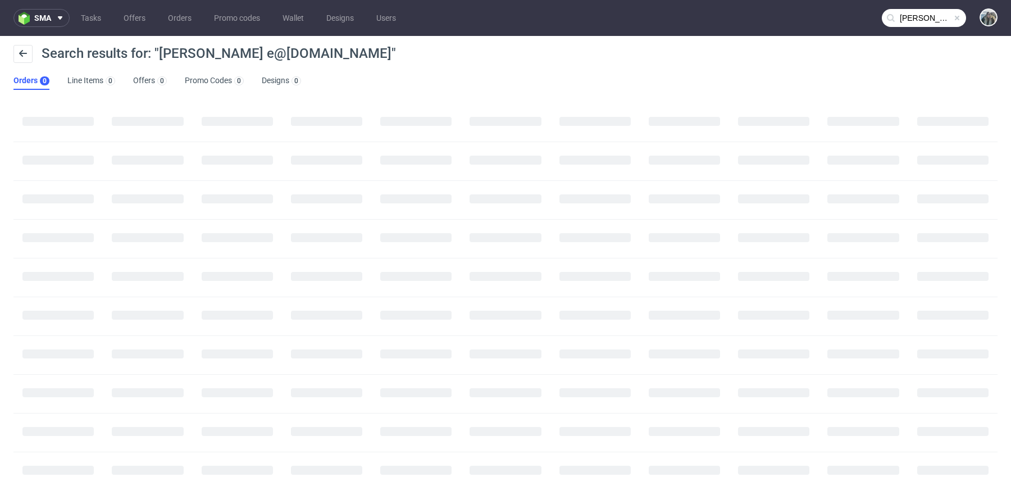
click at [913, 15] on input "mika bearmarket e@cityinabox.nl" at bounding box center [924, 18] width 84 height 18
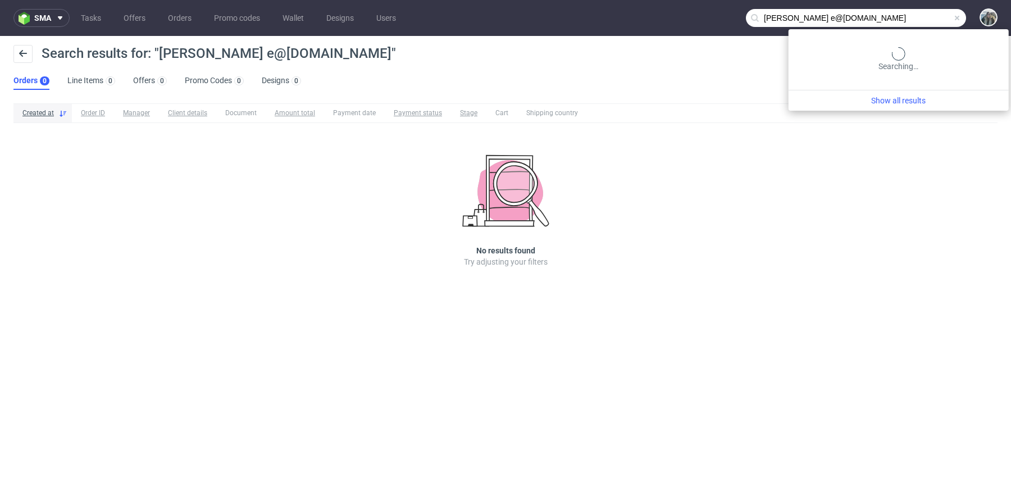
paste input "bearmarket"
type input "bearmarket"
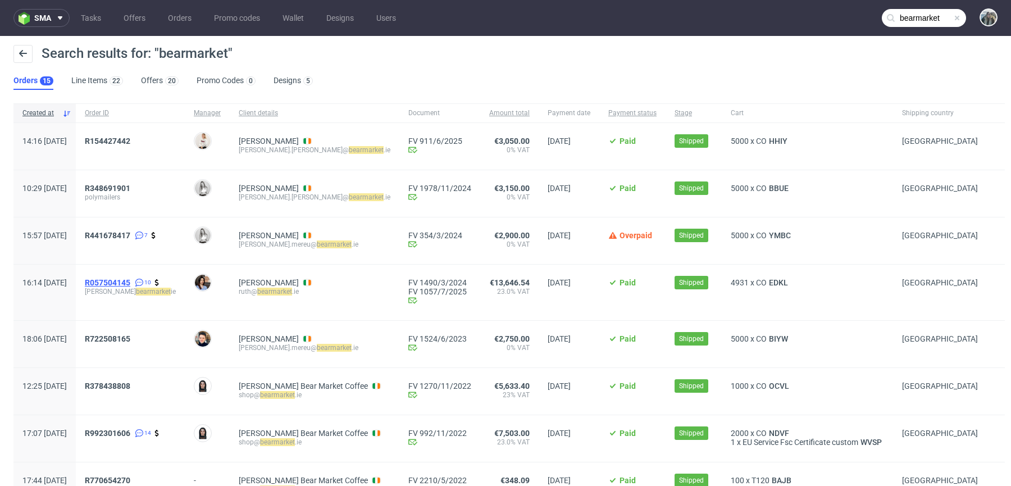
click at [125, 278] on span "R057504145" at bounding box center [107, 282] width 45 height 9
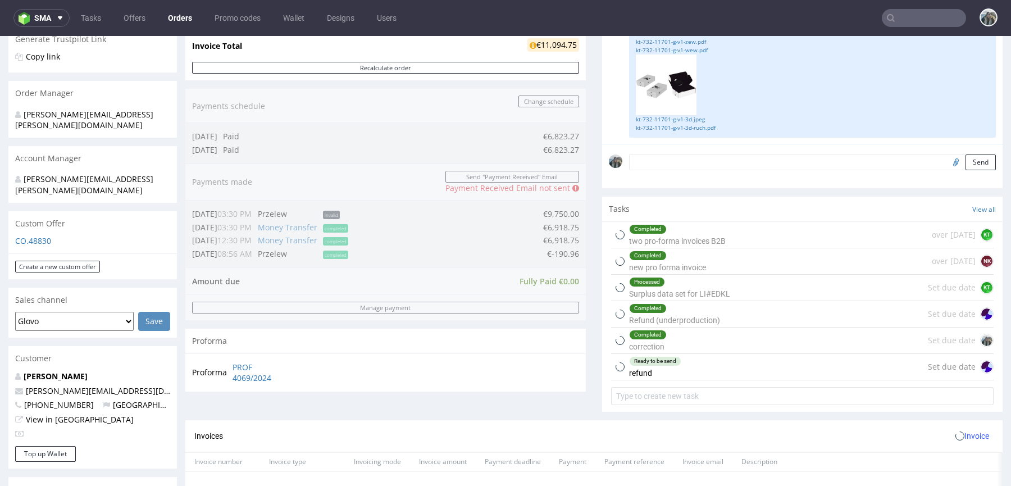
scroll to position [660, 0]
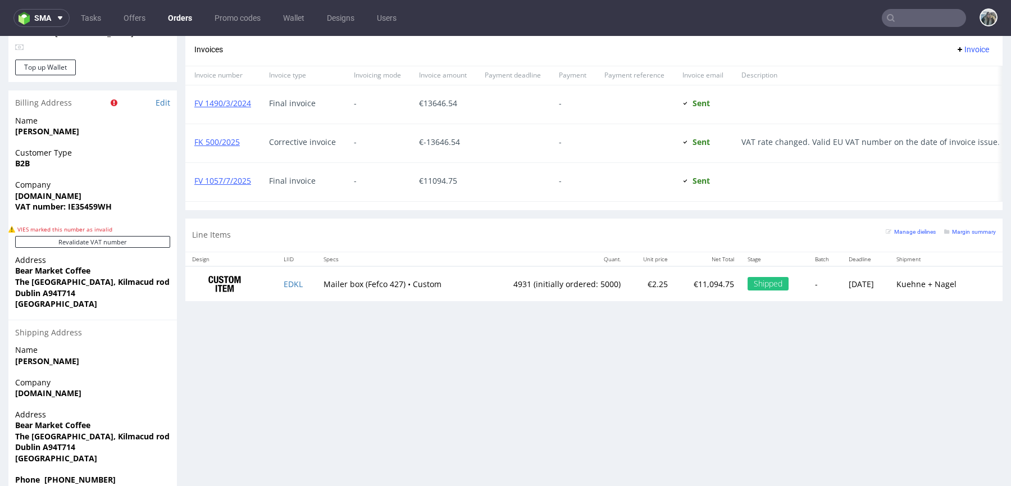
type input "bearmarket"
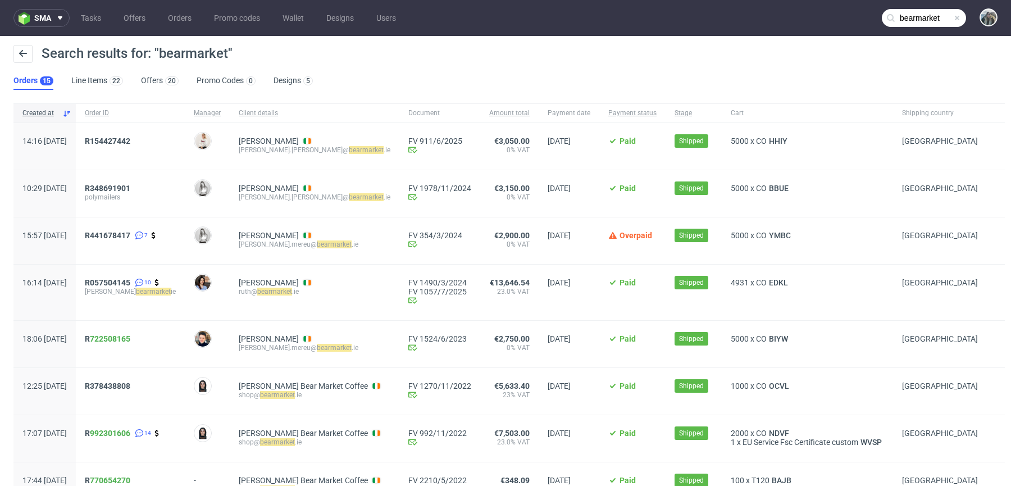
click at [126, 378] on div "R378438808" at bounding box center [130, 391] width 109 height 47
click at [130, 388] on span "R378438808" at bounding box center [107, 385] width 45 height 9
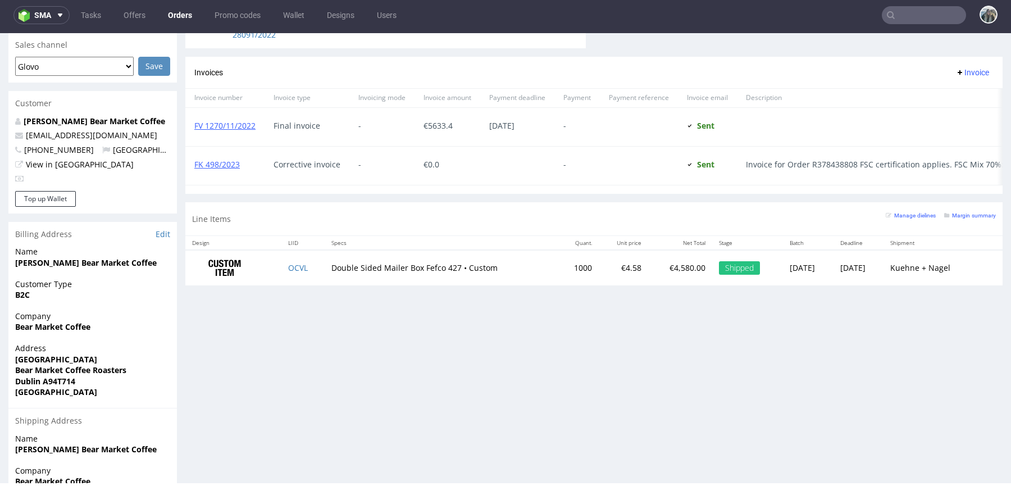
scroll to position [493, 0]
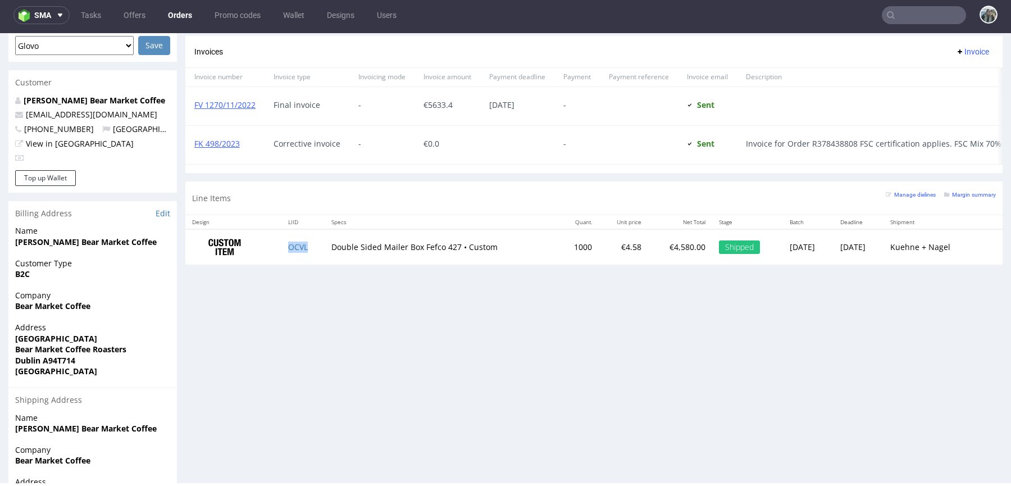
click at [311, 245] on td "OCVL" at bounding box center [302, 246] width 43 height 35
copy link "OCVL"
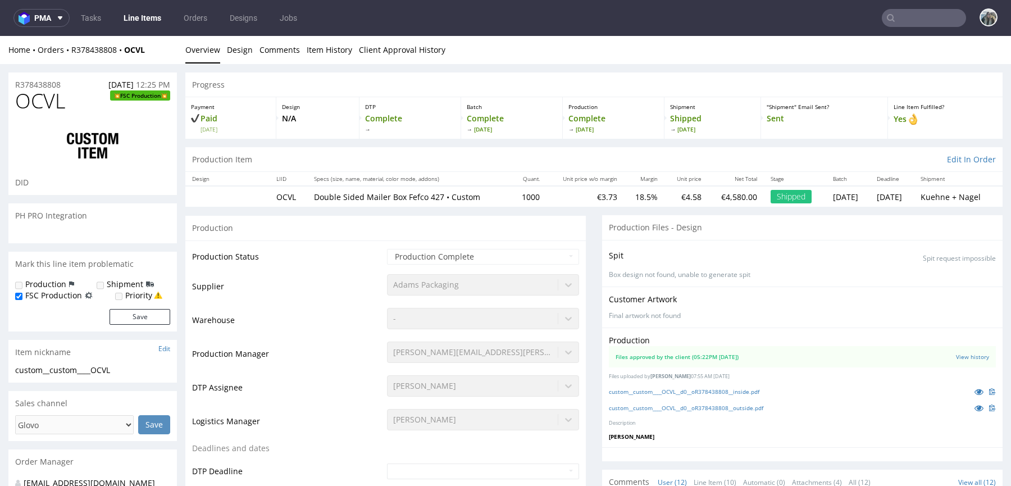
select select "in_progress"
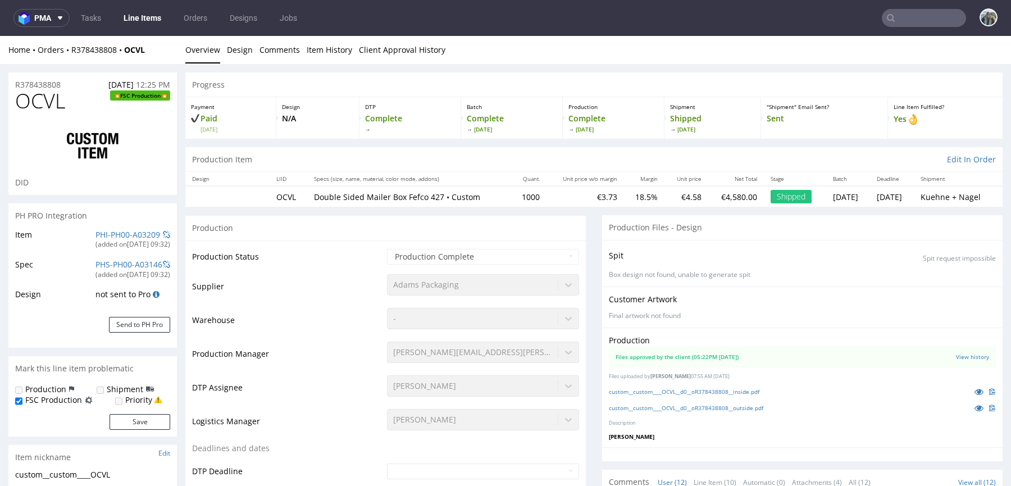
scroll to position [340, 0]
click at [126, 51] on div "Home Orders R378438808 OCVL Overview Design Comments Item History Client Approv…" at bounding box center [505, 50] width 1011 height 28
copy strong "OCVL"
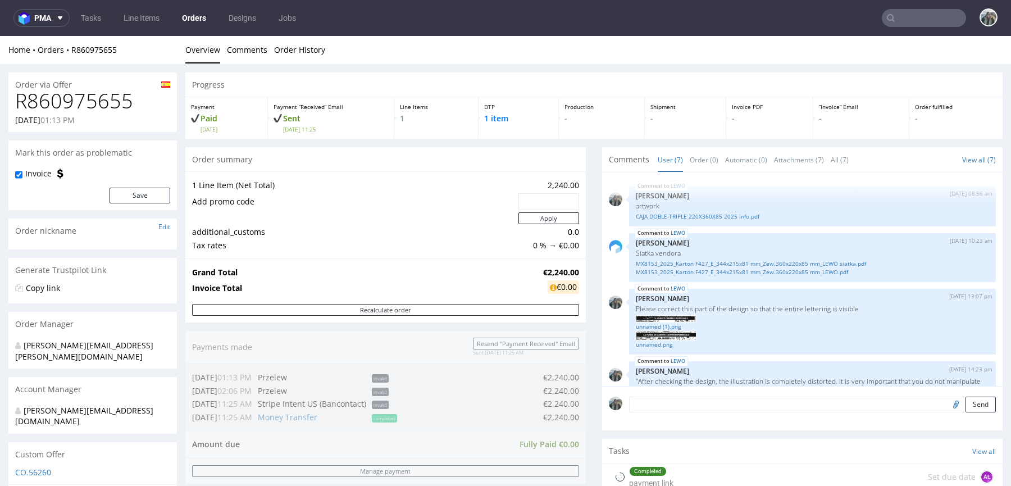
scroll to position [489, 0]
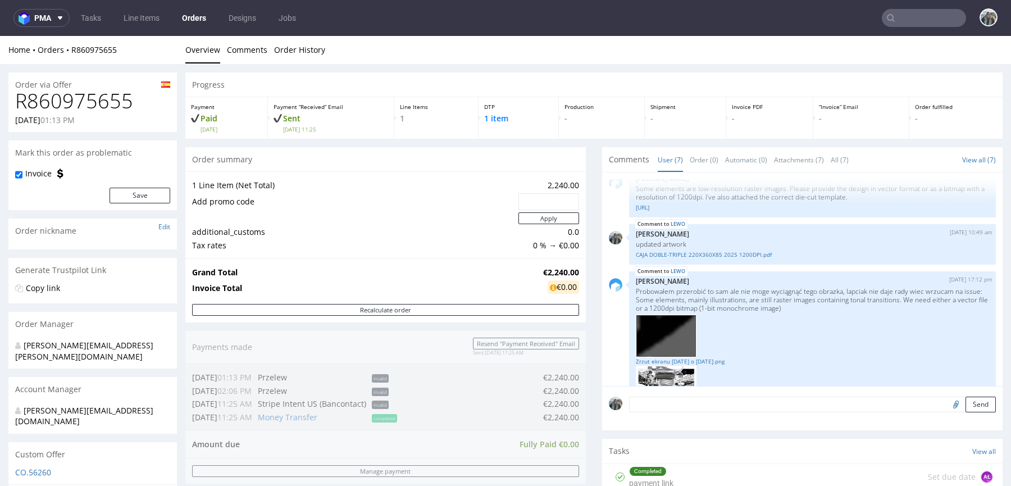
click at [112, 107] on h1 "R860975655" at bounding box center [92, 101] width 155 height 22
copy h1 "R860975655"
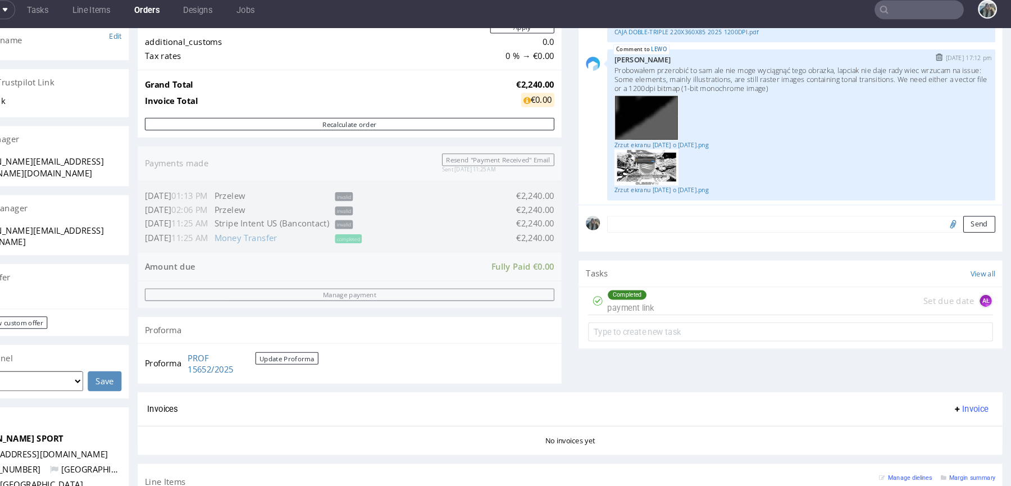
scroll to position [0, 0]
click at [602, 136] on link "Zrzut ekranu [DATE] o [DATE].png" at bounding box center [753, 138] width 353 height 8
click at [602, 177] on link "Zrzut ekranu [DATE] o [DATE].png" at bounding box center [753, 181] width 353 height 8
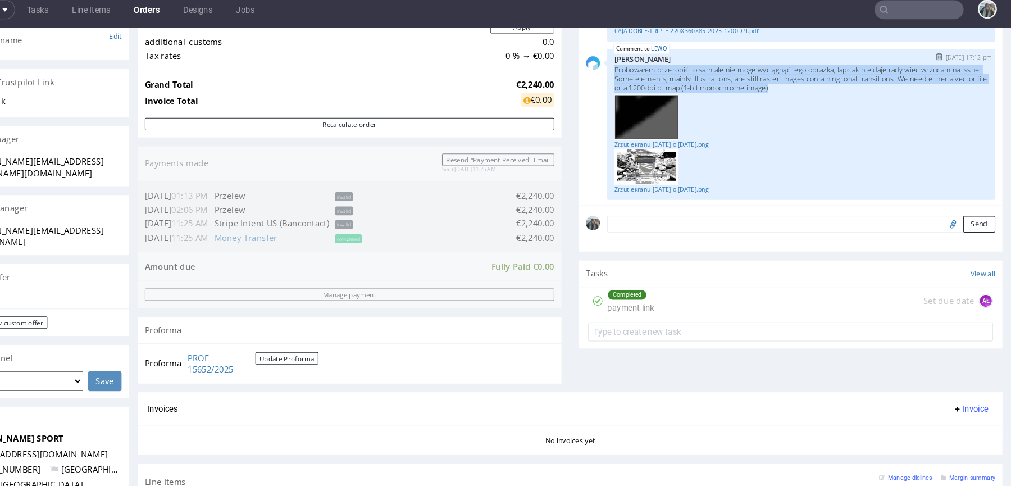
drag, startPoint x: 760, startPoint y: 85, endPoint x: 571, endPoint y: 60, distance: 190.9
click at [571, 61] on div "LEWO [DATE] 17:12 pm [PERSON_NAME] Probowałem przerobić to [PERSON_NAME] ale ni…" at bounding box center [754, 119] width 367 height 143
copy p "Probowałem przerobić to sam ale nie moge wyciągnąć tego obrazka, lapciak nie da…"
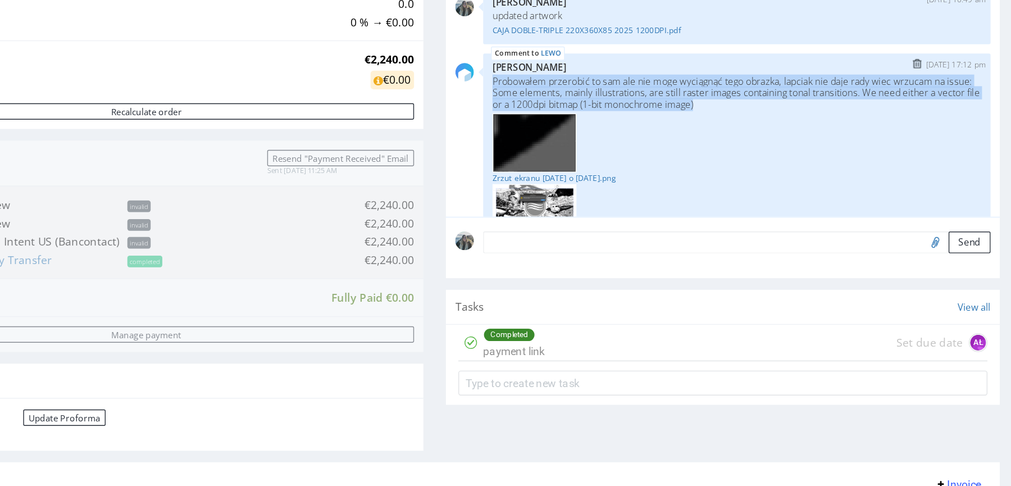
scroll to position [481, 0]
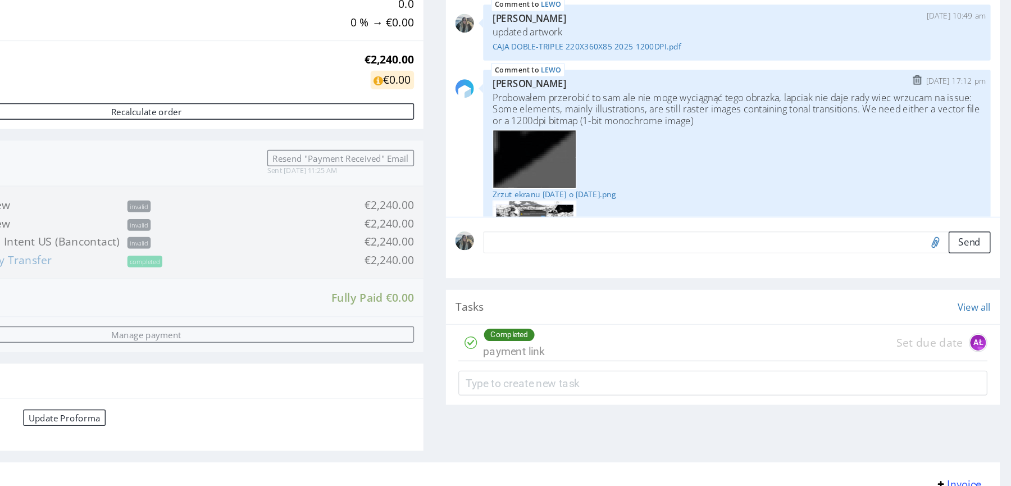
click at [372, 70] on p "Probowałem przerobić to sam ale nie moge wyciągnąć tego obrazka, lapciak nie da…" at bounding box center [425, 75] width 353 height 25
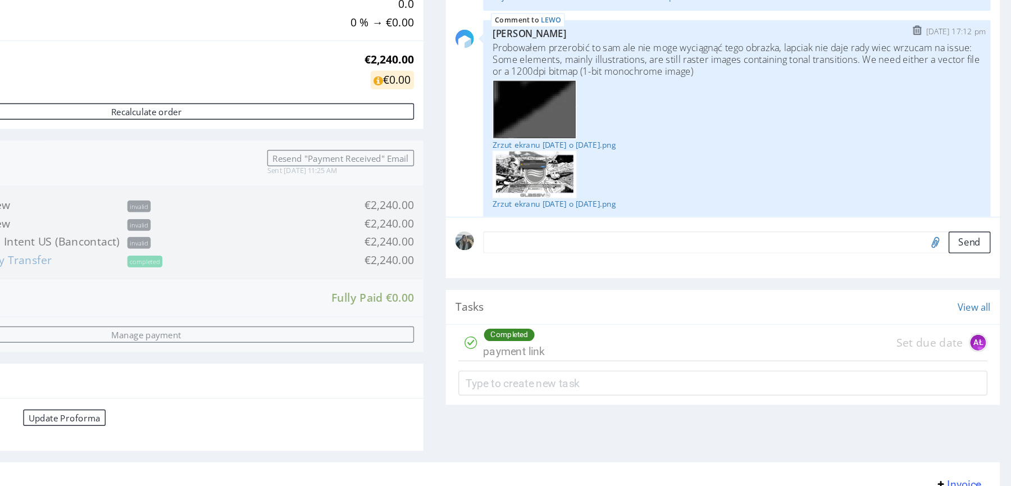
scroll to position [522, 0]
